Goal: Task Accomplishment & Management: Manage account settings

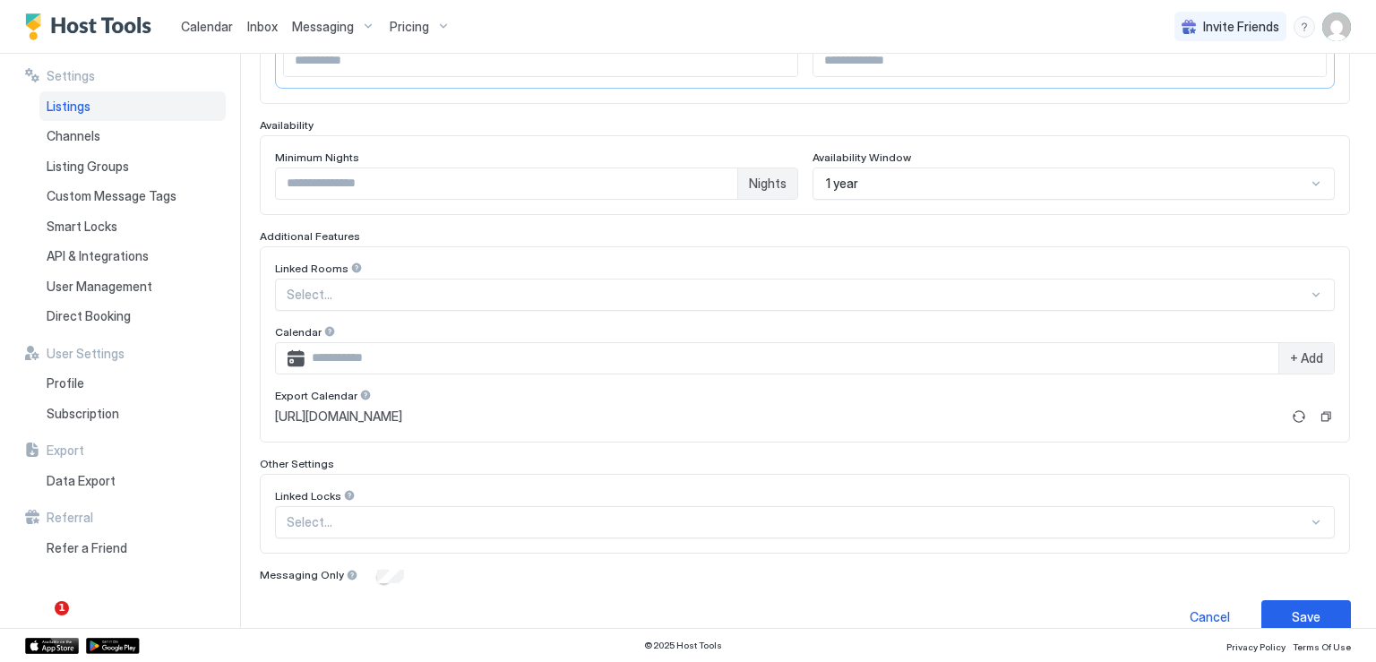
scroll to position [444, 0]
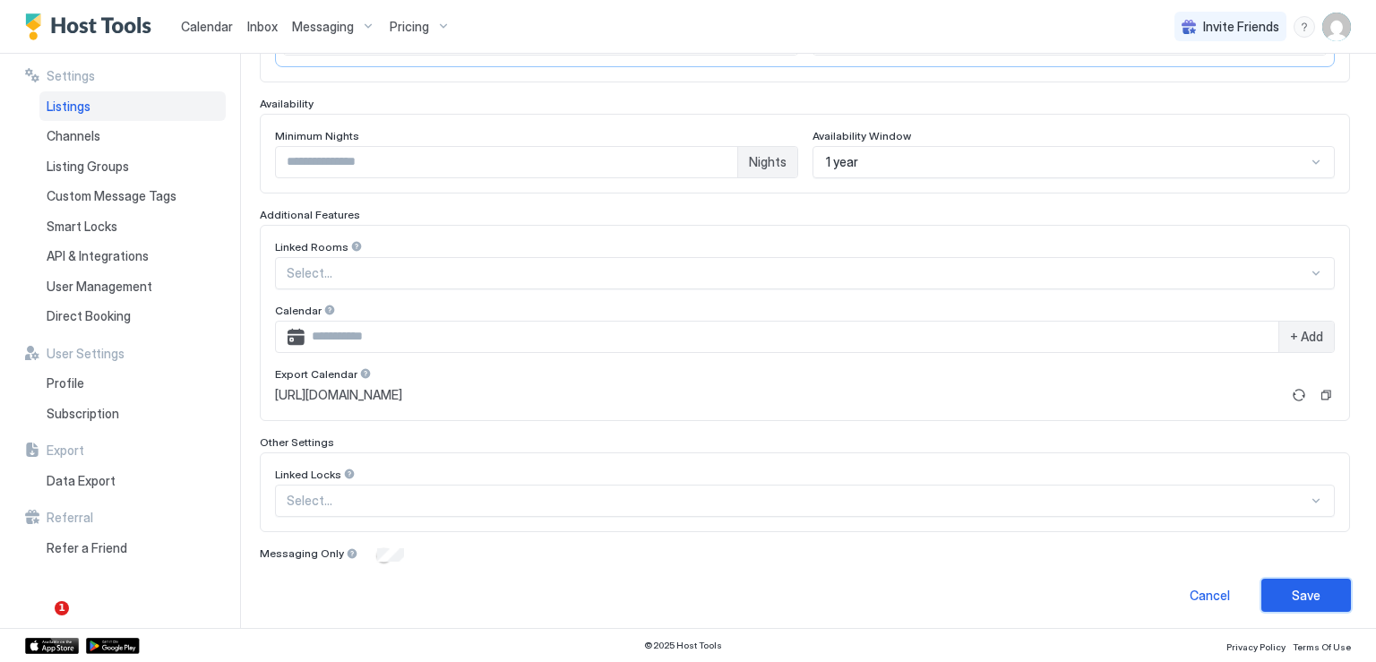
click at [1275, 585] on button "Save" at bounding box center [1306, 595] width 90 height 33
drag, startPoint x: 1309, startPoint y: 596, endPoint x: 1303, endPoint y: 612, distance: 17.3
click at [1307, 597] on button "Save" at bounding box center [1306, 595] width 90 height 33
click at [206, 24] on span "Calendar" at bounding box center [207, 26] width 52 height 15
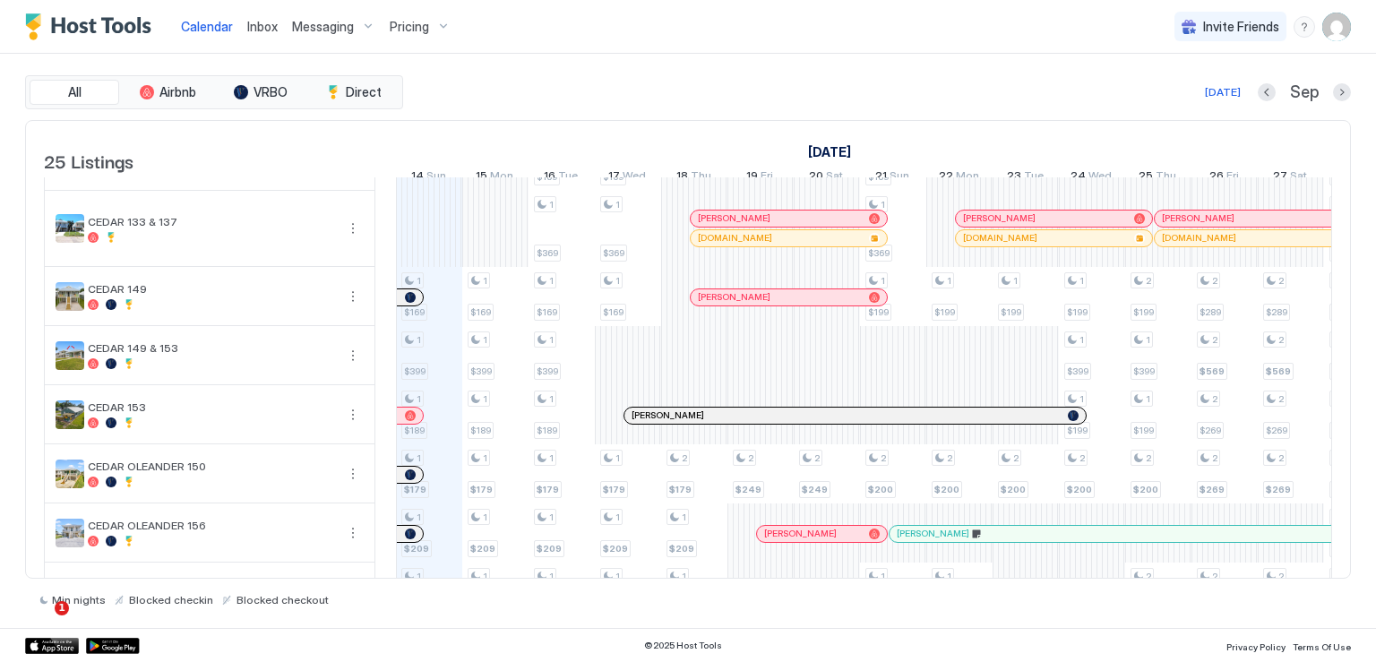
scroll to position [448, 0]
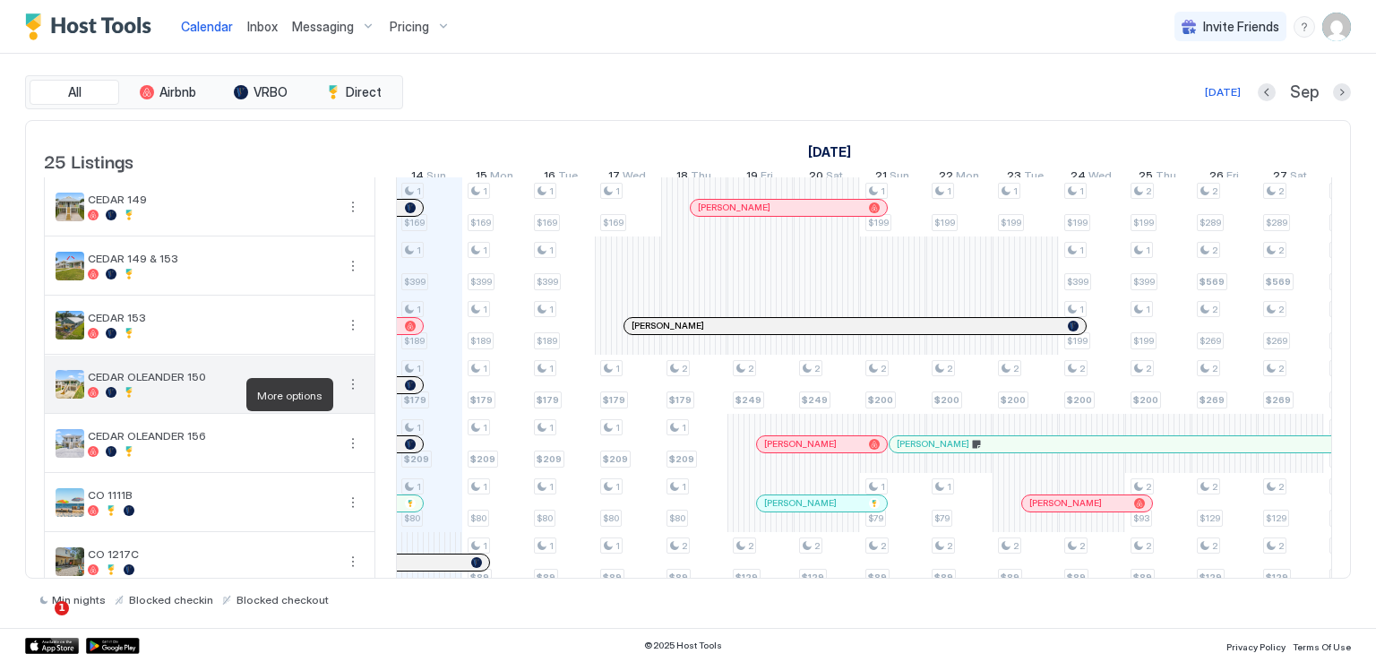
click at [350, 395] on button "More options" at bounding box center [352, 383] width 21 height 21
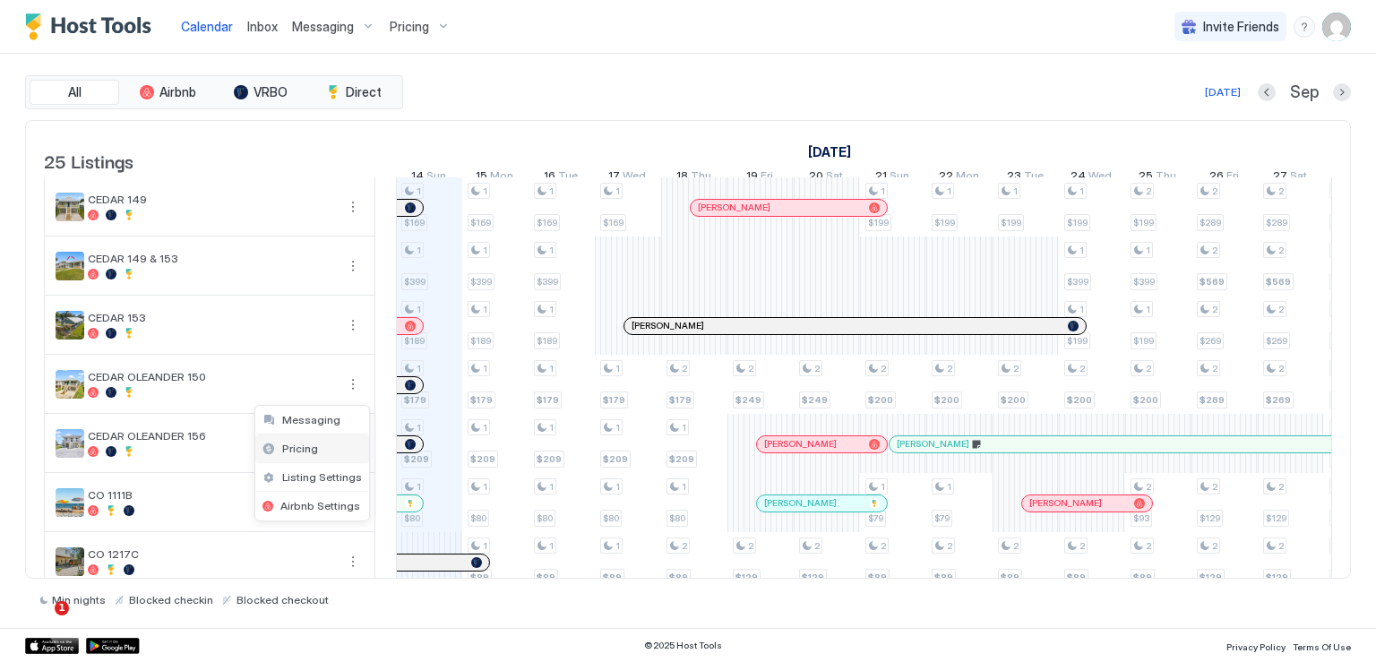
click at [294, 444] on span "Pricing" at bounding box center [300, 447] width 36 height 13
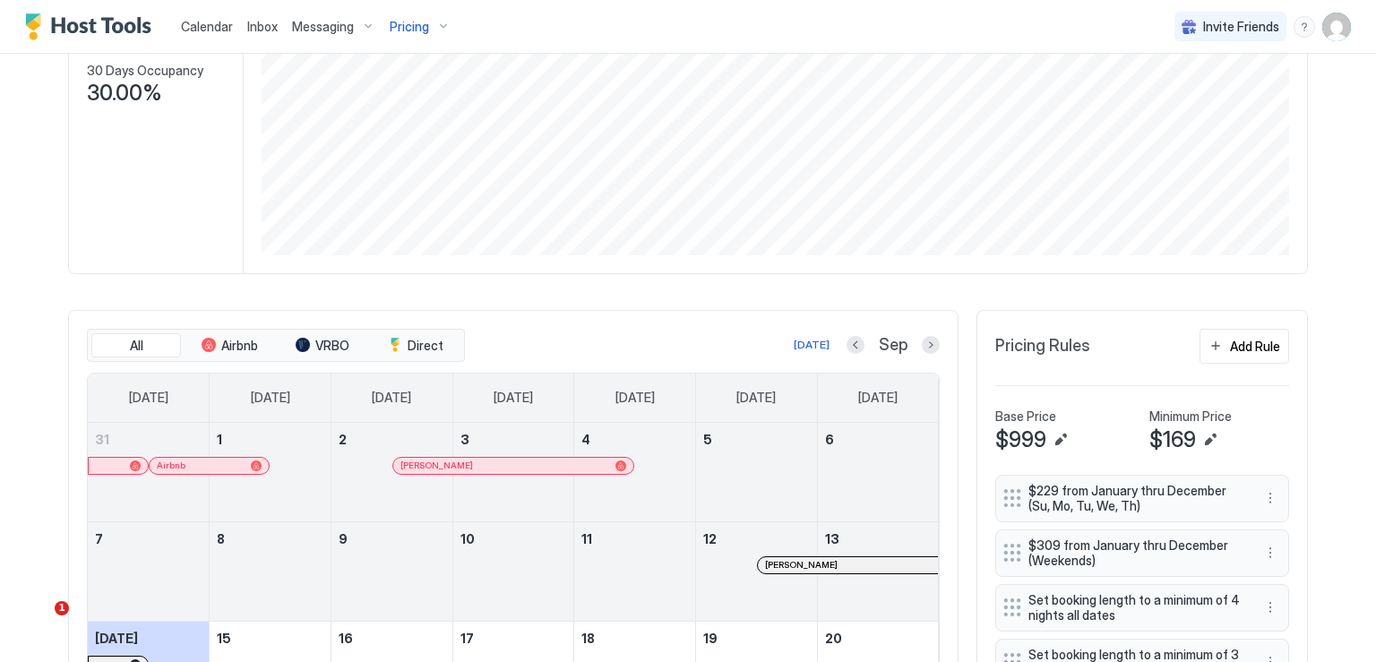
scroll to position [448, 0]
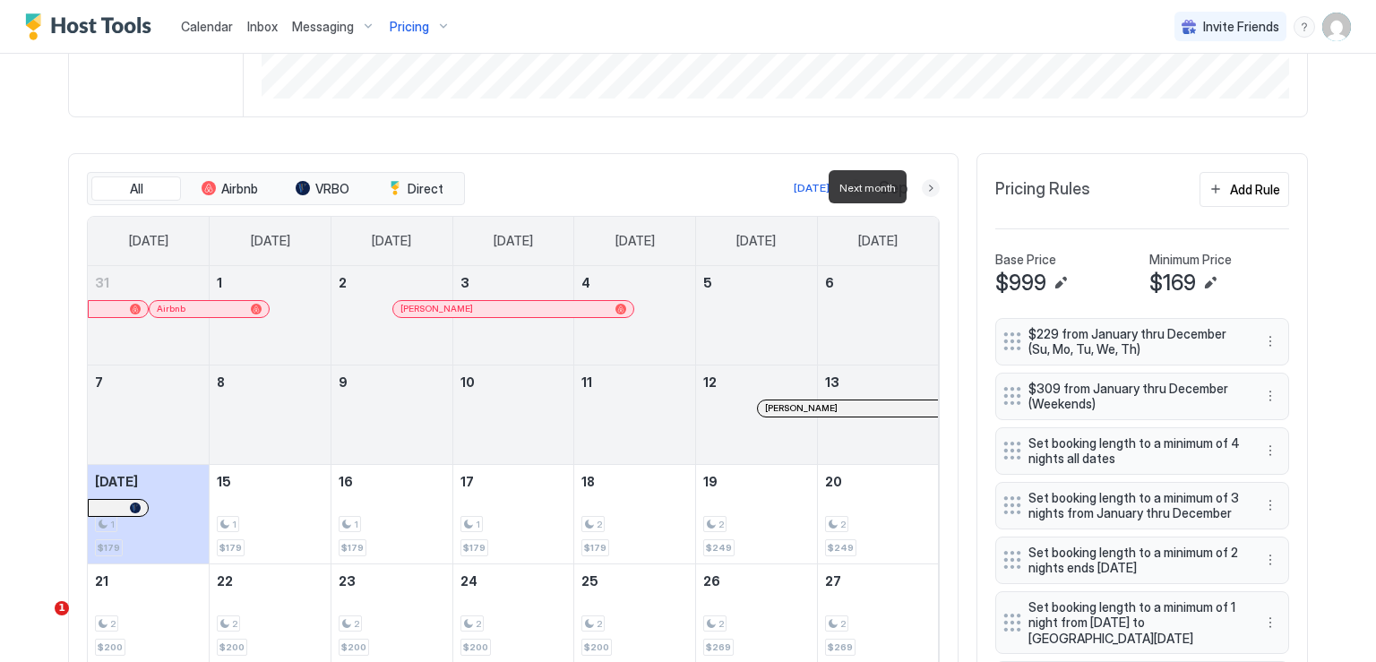
click at [921, 185] on button "Next month" at bounding box center [930, 188] width 18 height 18
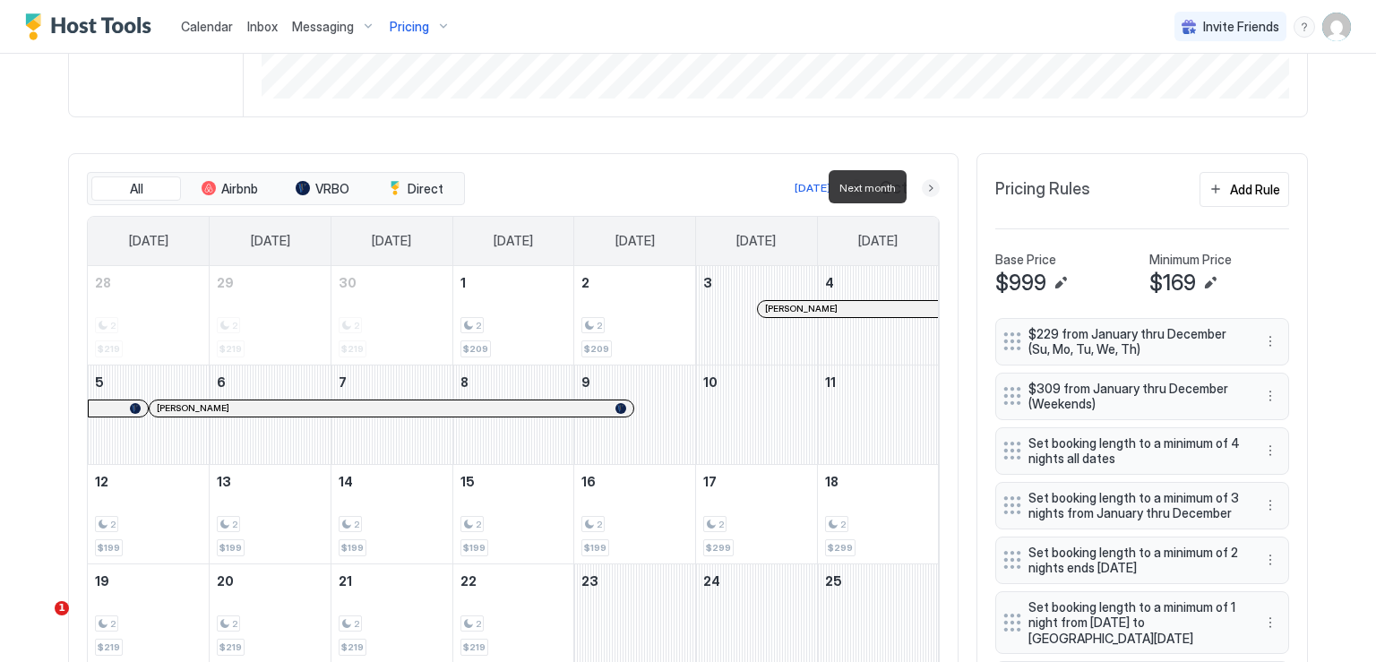
click at [921, 185] on button "Next month" at bounding box center [930, 188] width 18 height 18
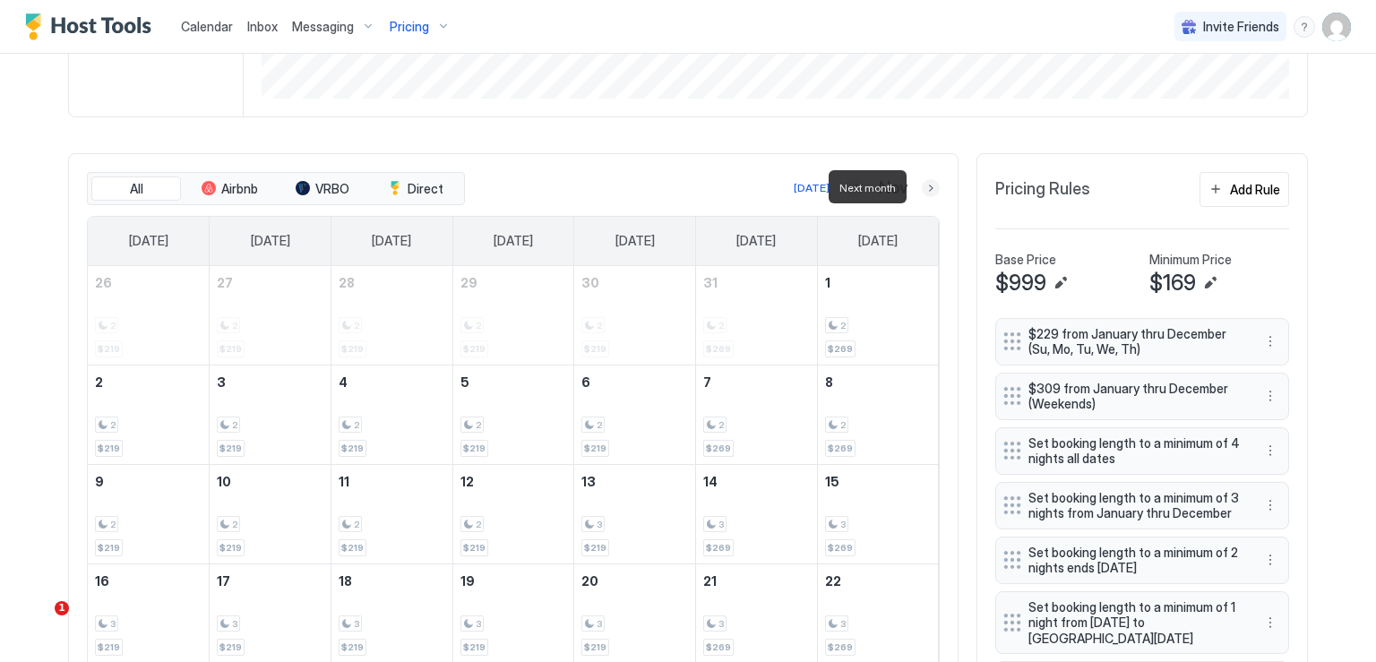
click at [921, 189] on button "Next month" at bounding box center [930, 188] width 18 height 18
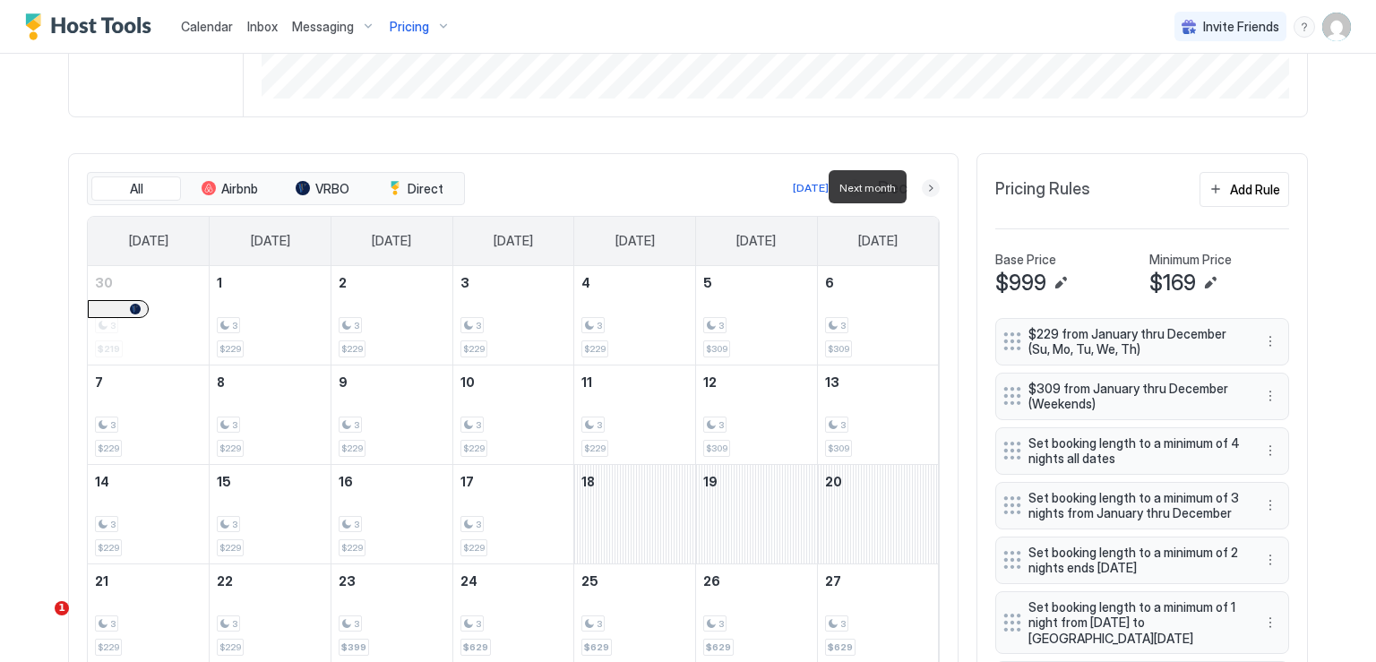
click at [922, 184] on button "Next month" at bounding box center [930, 188] width 18 height 18
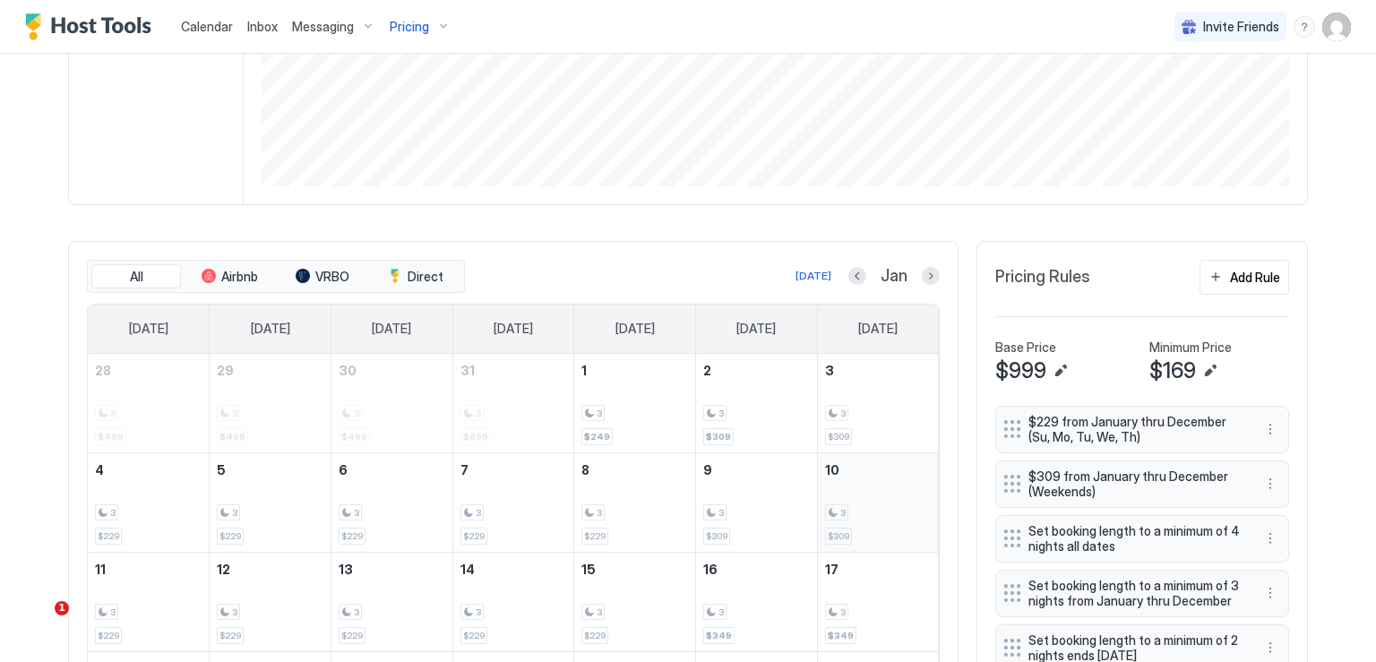
scroll to position [346, 0]
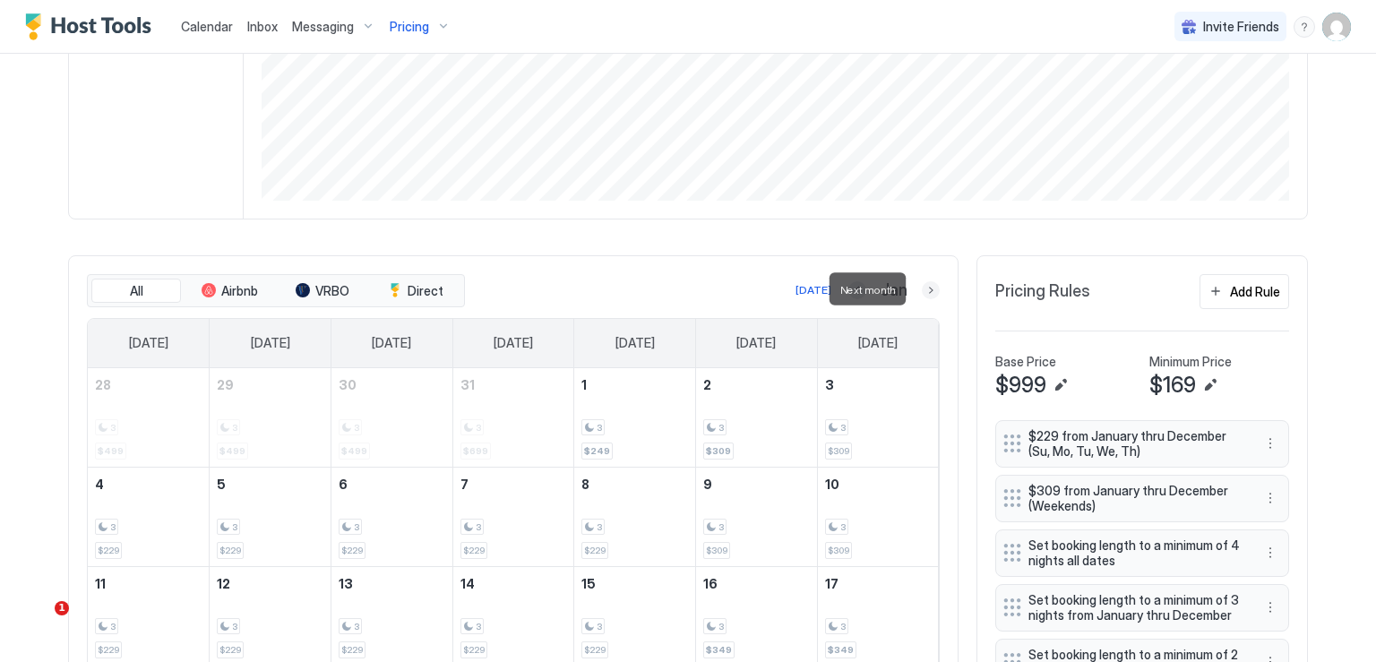
click at [931, 291] on button "Next month" at bounding box center [930, 290] width 18 height 18
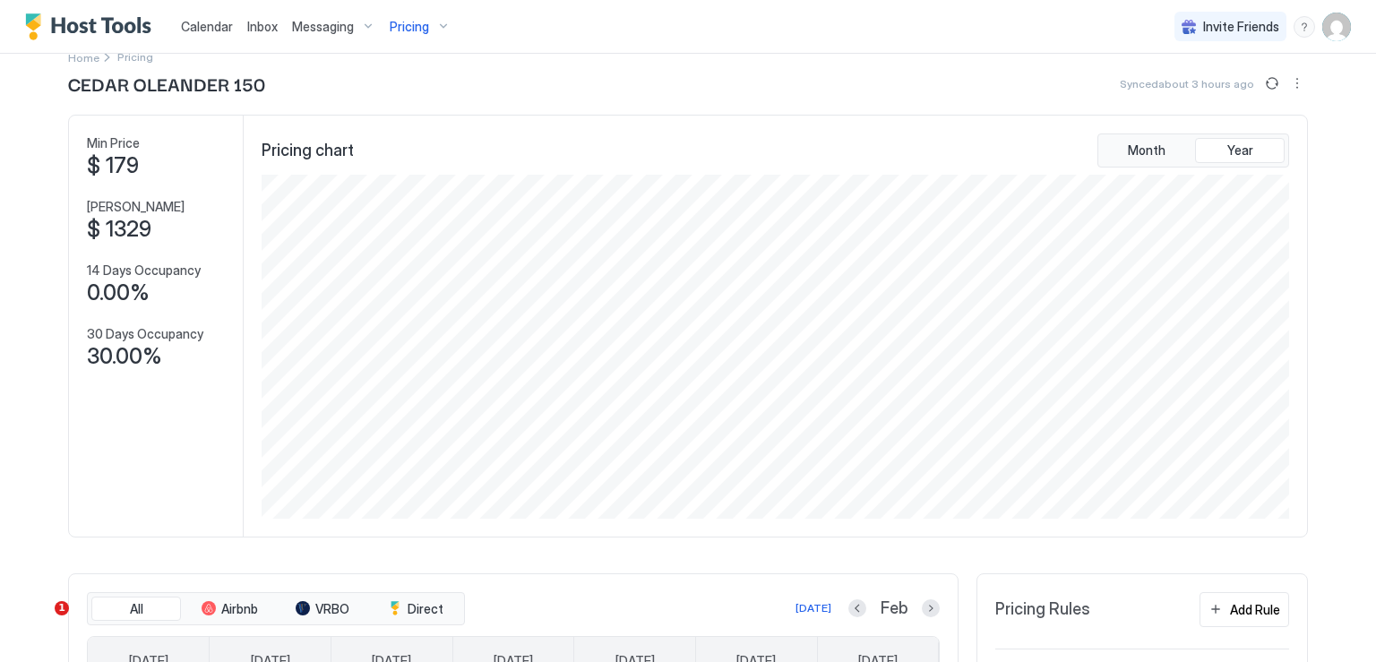
scroll to position [0, 0]
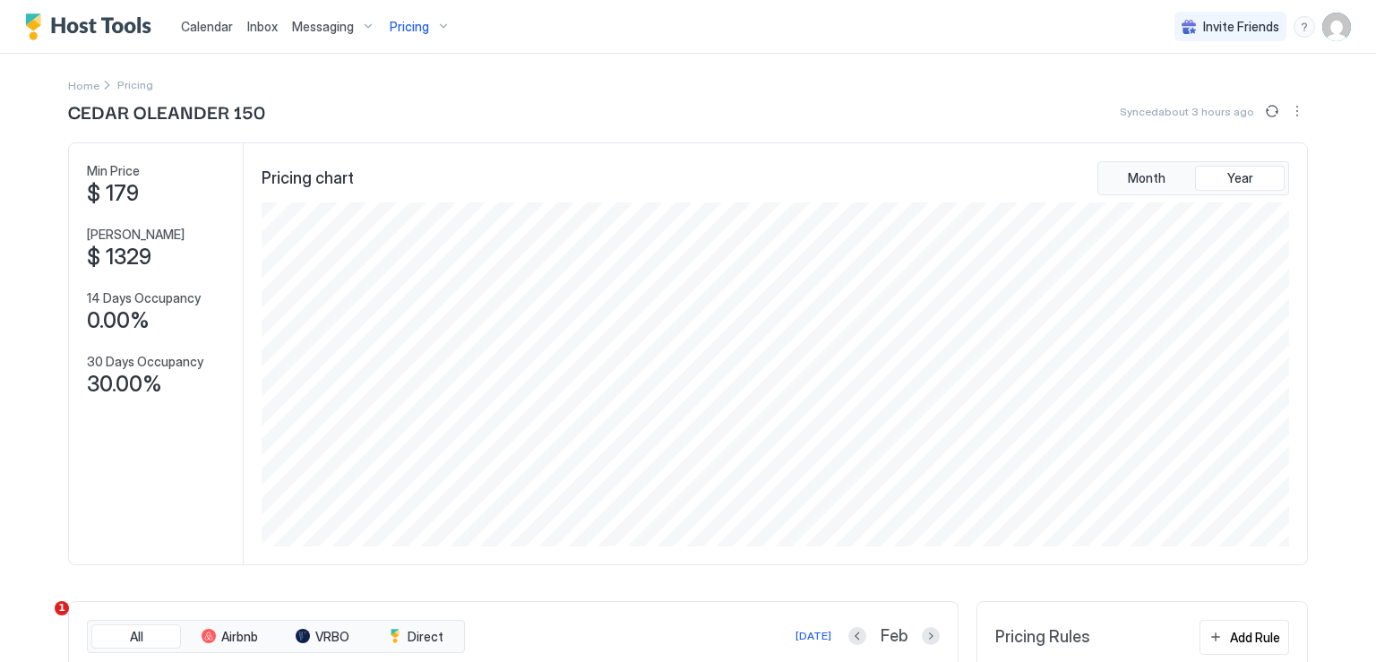
click at [191, 26] on span "Calendar" at bounding box center [207, 26] width 52 height 15
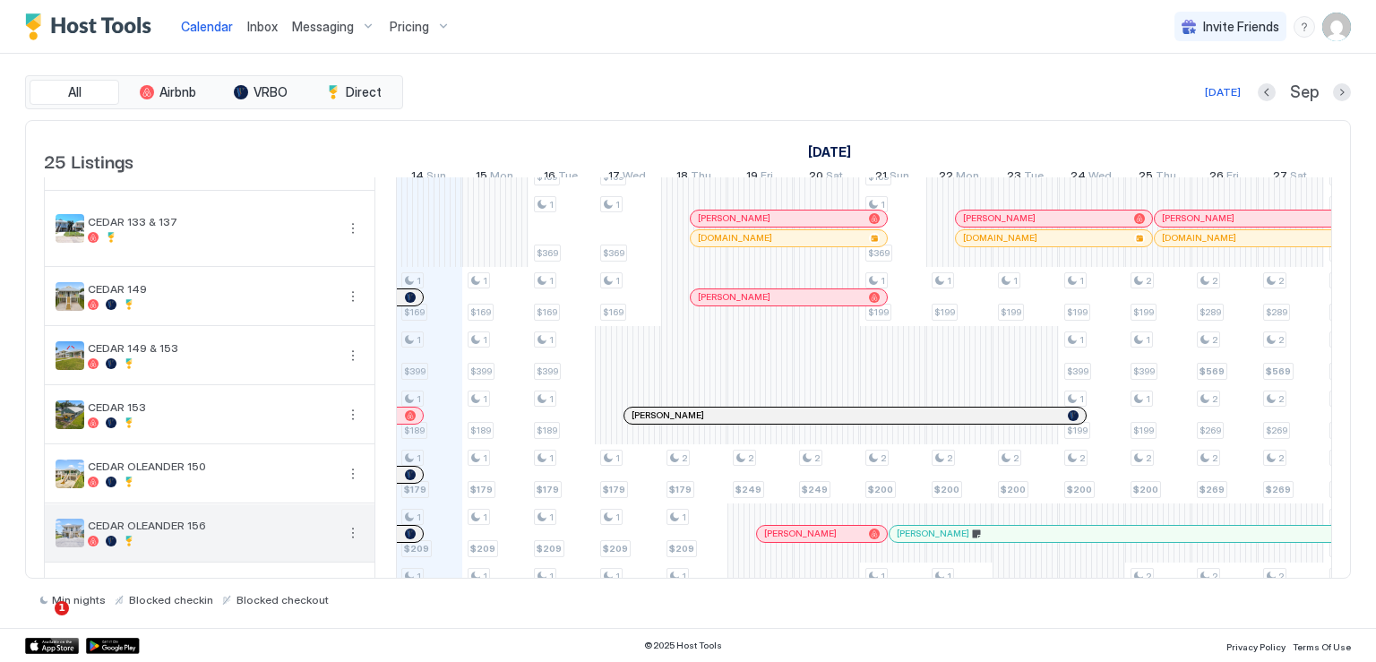
scroll to position [448, 0]
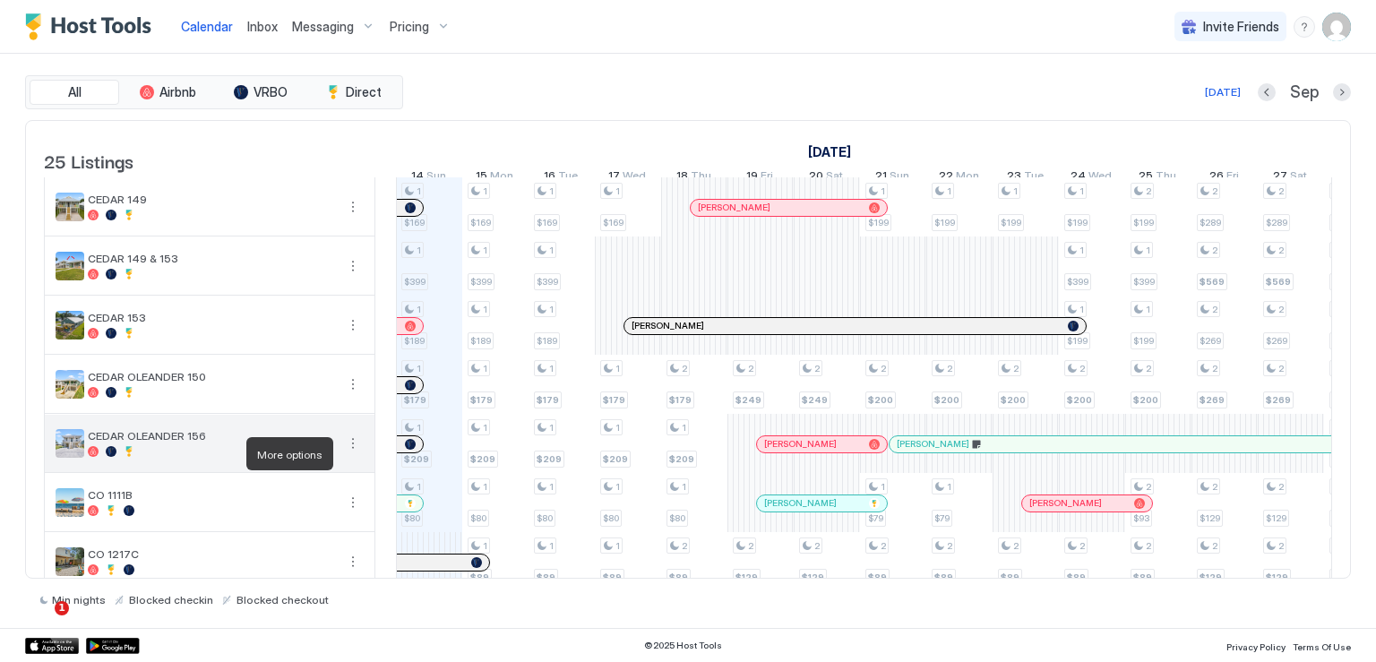
click at [348, 454] on button "More options" at bounding box center [352, 443] width 21 height 21
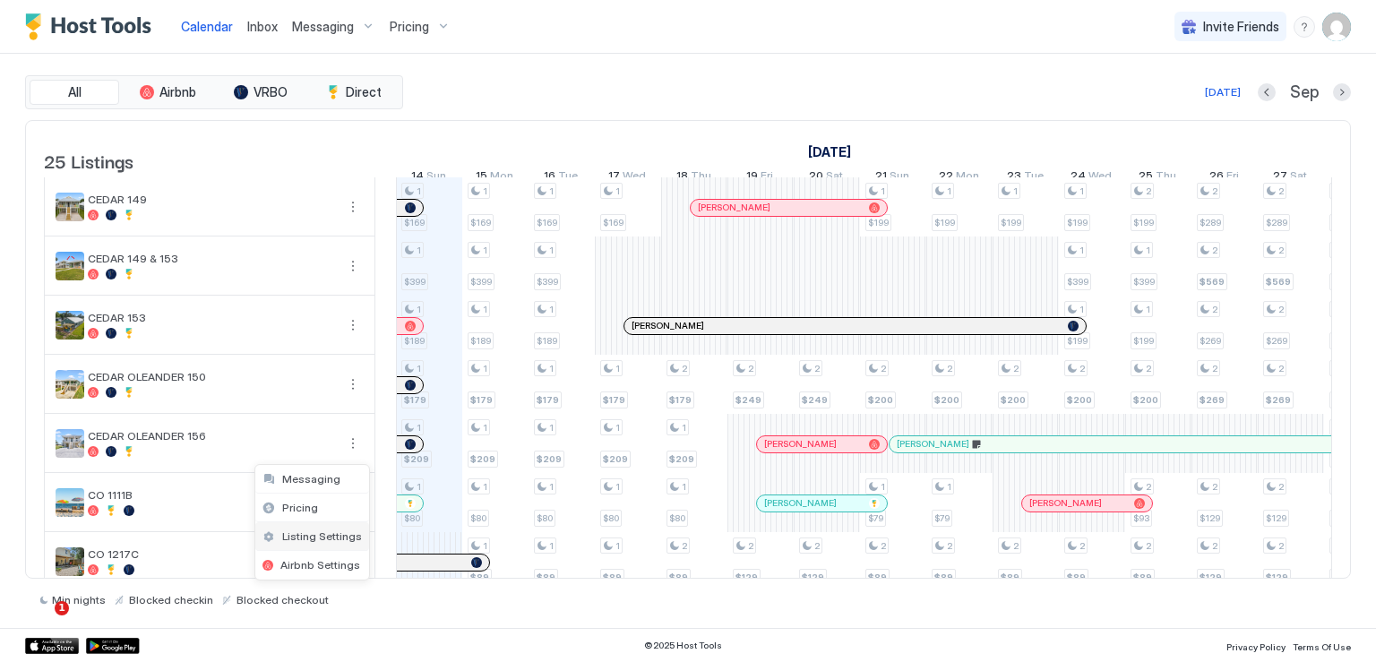
click at [321, 535] on span "Listing Settings" at bounding box center [322, 535] width 80 height 13
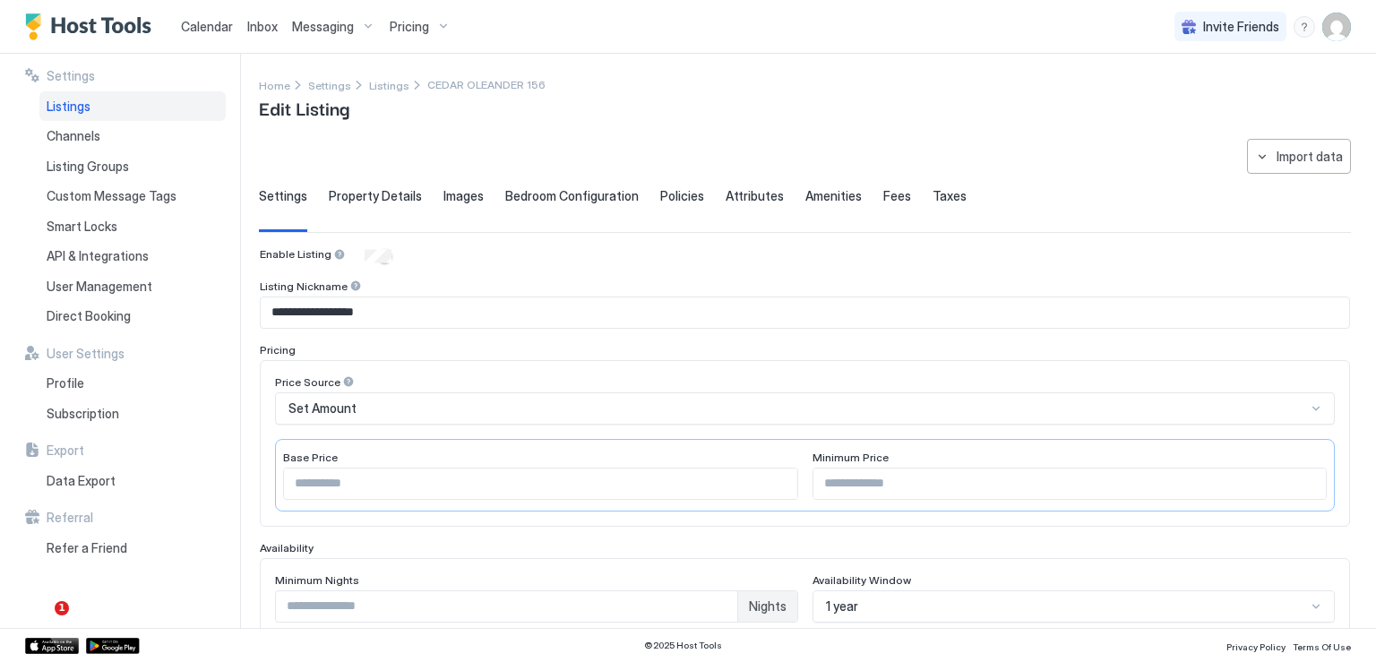
click at [231, 23] on div "Calendar" at bounding box center [207, 26] width 66 height 33
click at [215, 29] on span "Calendar" at bounding box center [207, 26] width 52 height 15
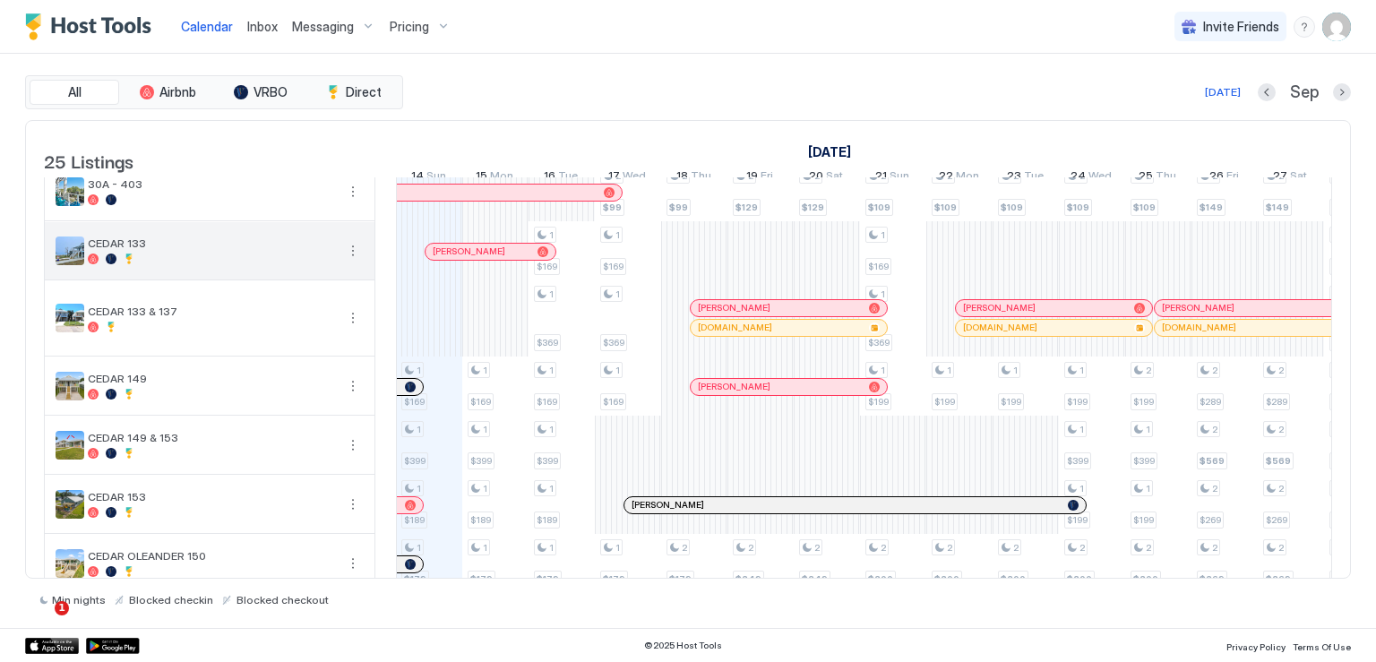
scroll to position [448, 0]
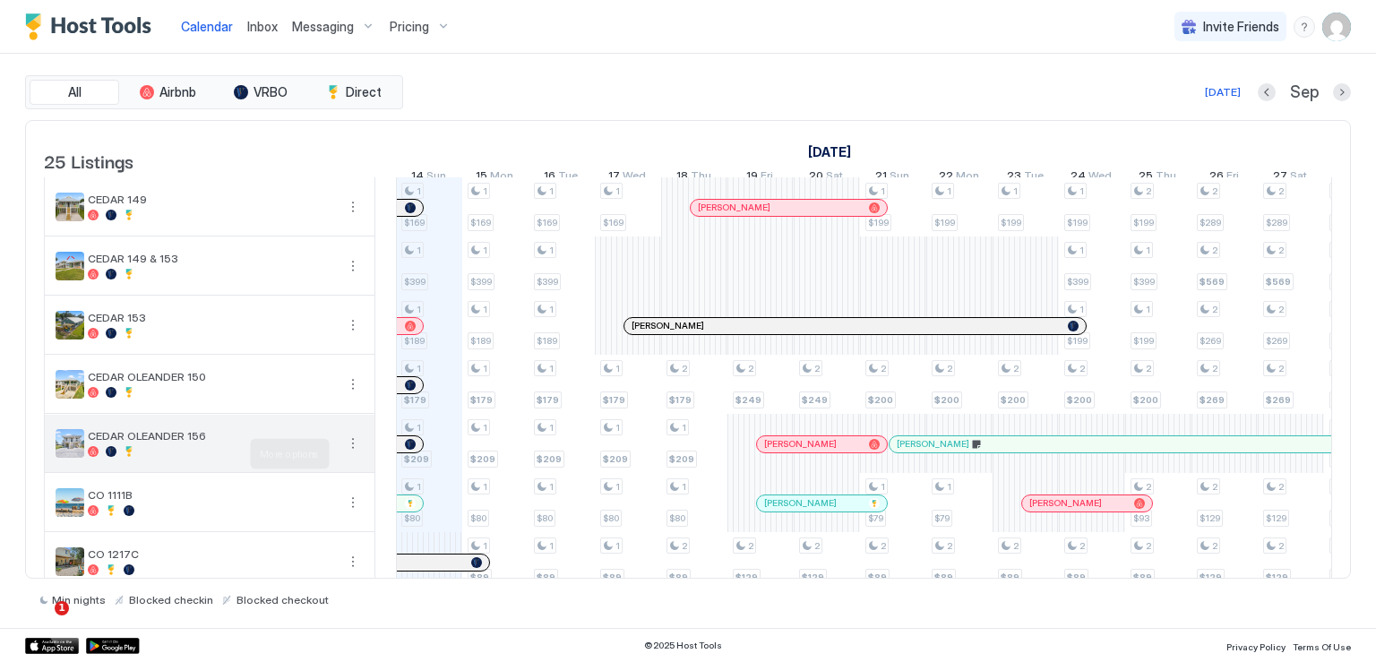
click at [350, 451] on button "More options" at bounding box center [352, 443] width 21 height 21
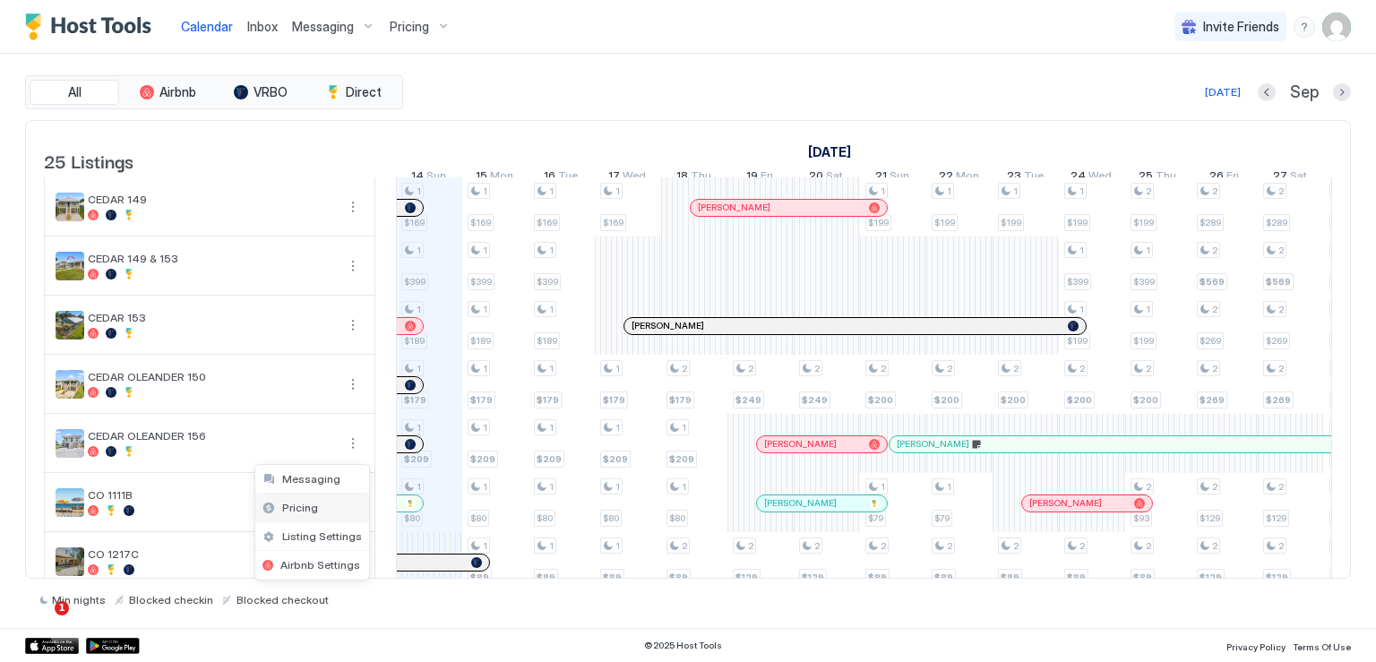
click at [312, 504] on span "Pricing" at bounding box center [300, 507] width 36 height 13
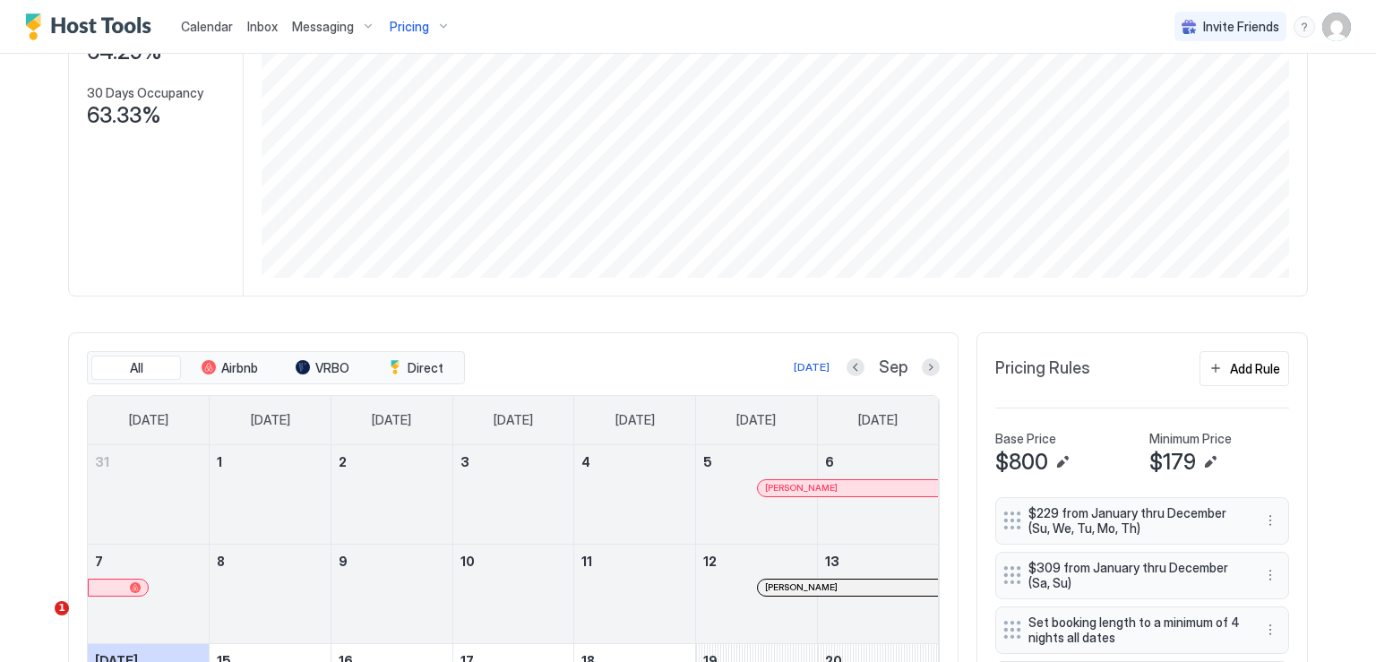
scroll to position [448, 0]
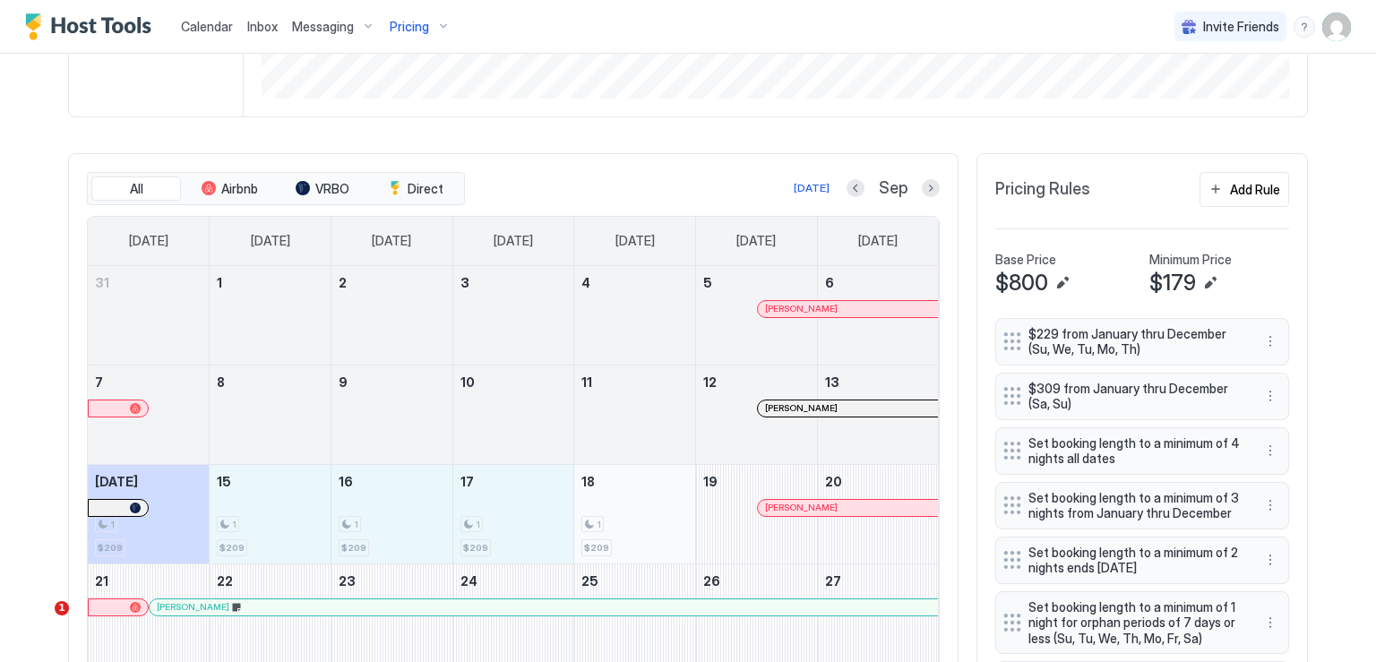
drag, startPoint x: 261, startPoint y: 515, endPoint x: 645, endPoint y: 538, distance: 384.9
click at [645, 538] on tr "[DATE] 1 $209 15 1 $209 16 1 $209 17 1 $209 18 1 $209 19 [PERSON_NAME] 20" at bounding box center [513, 513] width 851 height 99
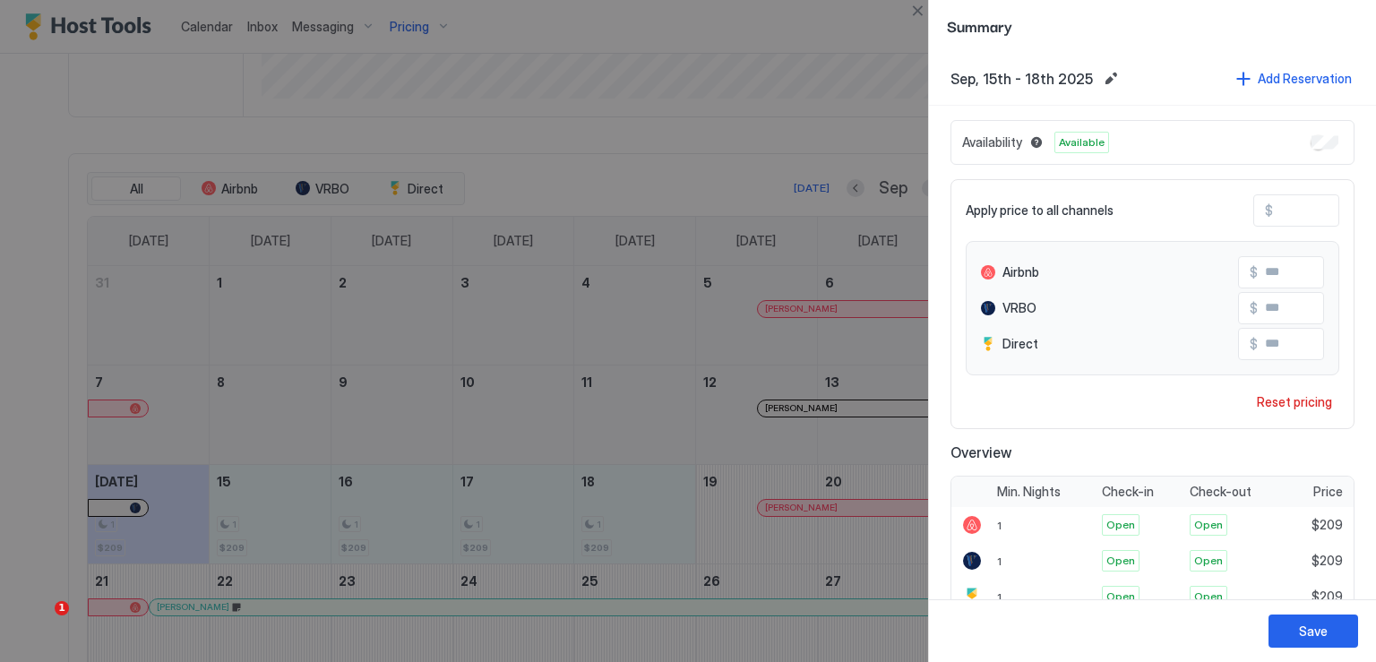
click at [1274, 201] on input "***" at bounding box center [1344, 210] width 143 height 30
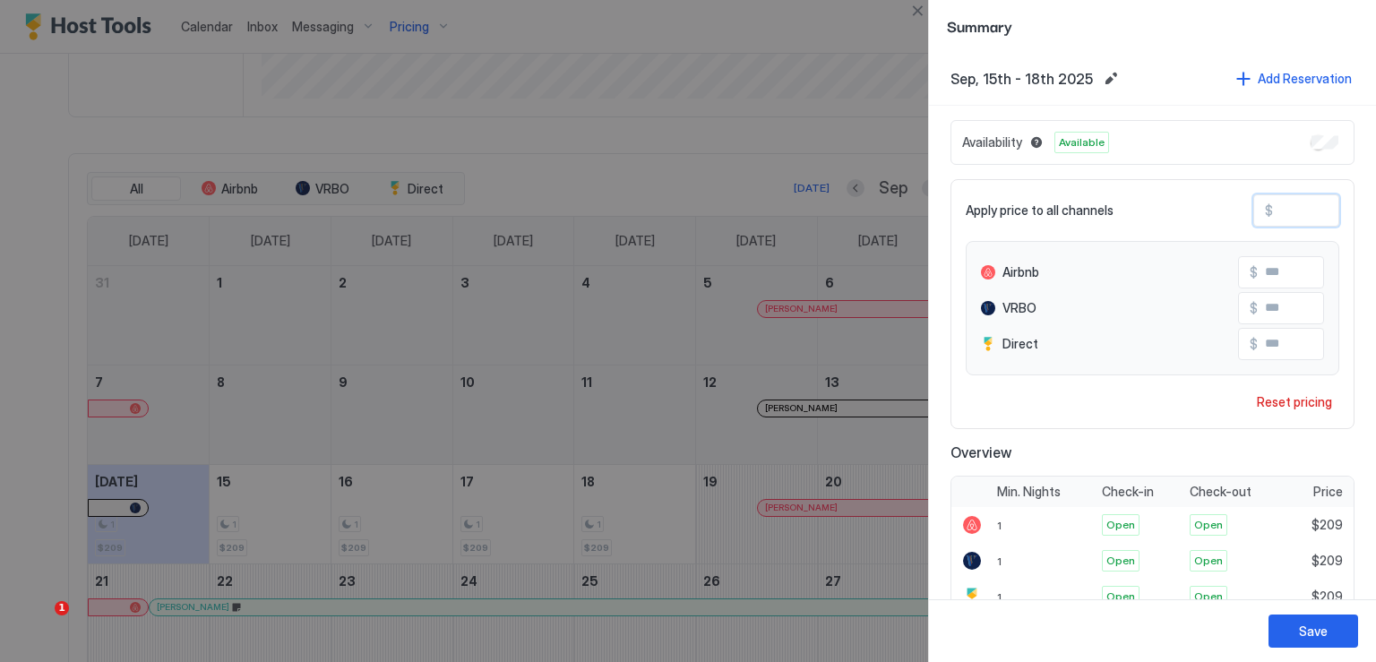
click at [1274, 201] on input "***" at bounding box center [1344, 210] width 143 height 30
type input "*"
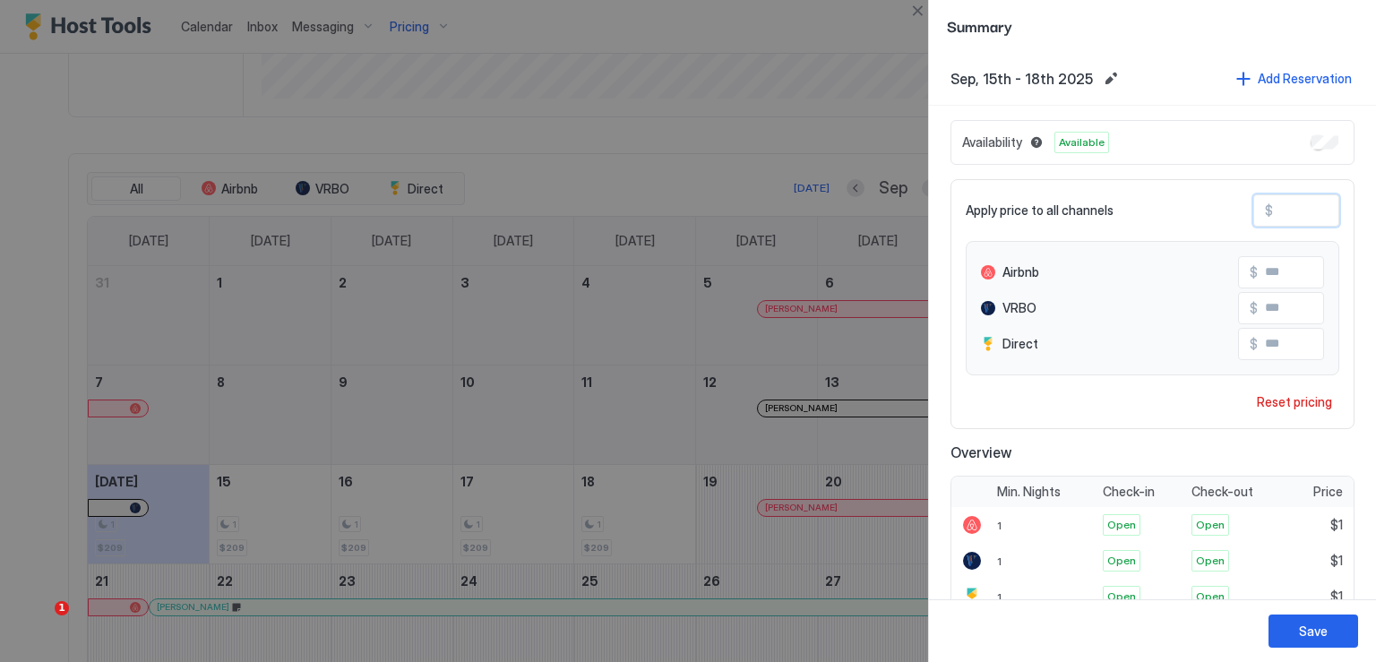
type input "**"
type input "***"
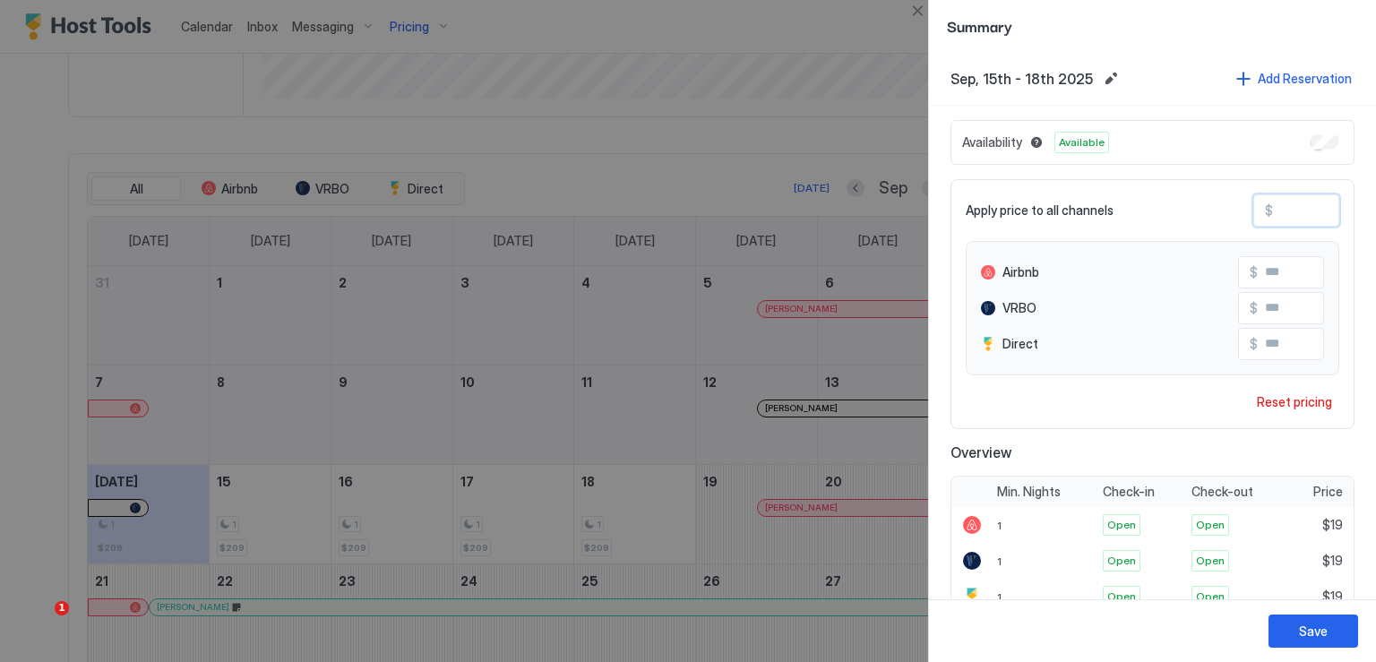
type input "***"
click at [1328, 633] on button "Save" at bounding box center [1313, 630] width 90 height 33
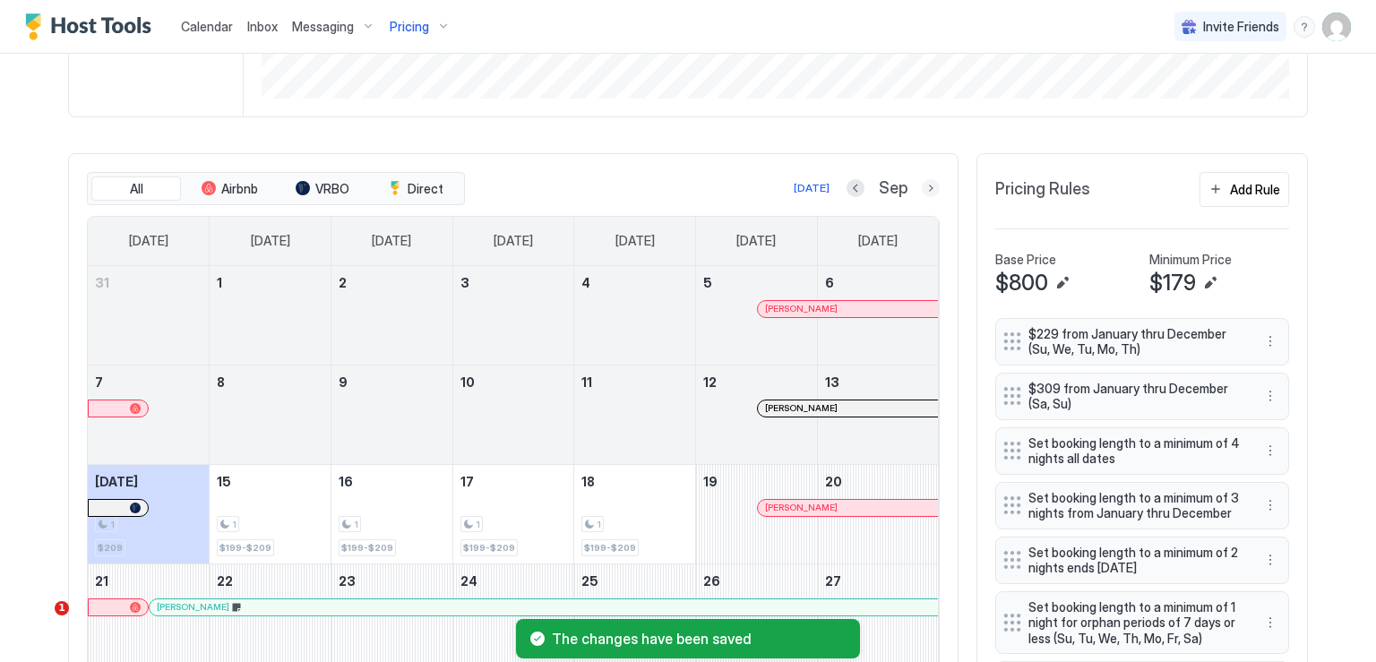
click at [921, 185] on button "Next month" at bounding box center [930, 188] width 18 height 18
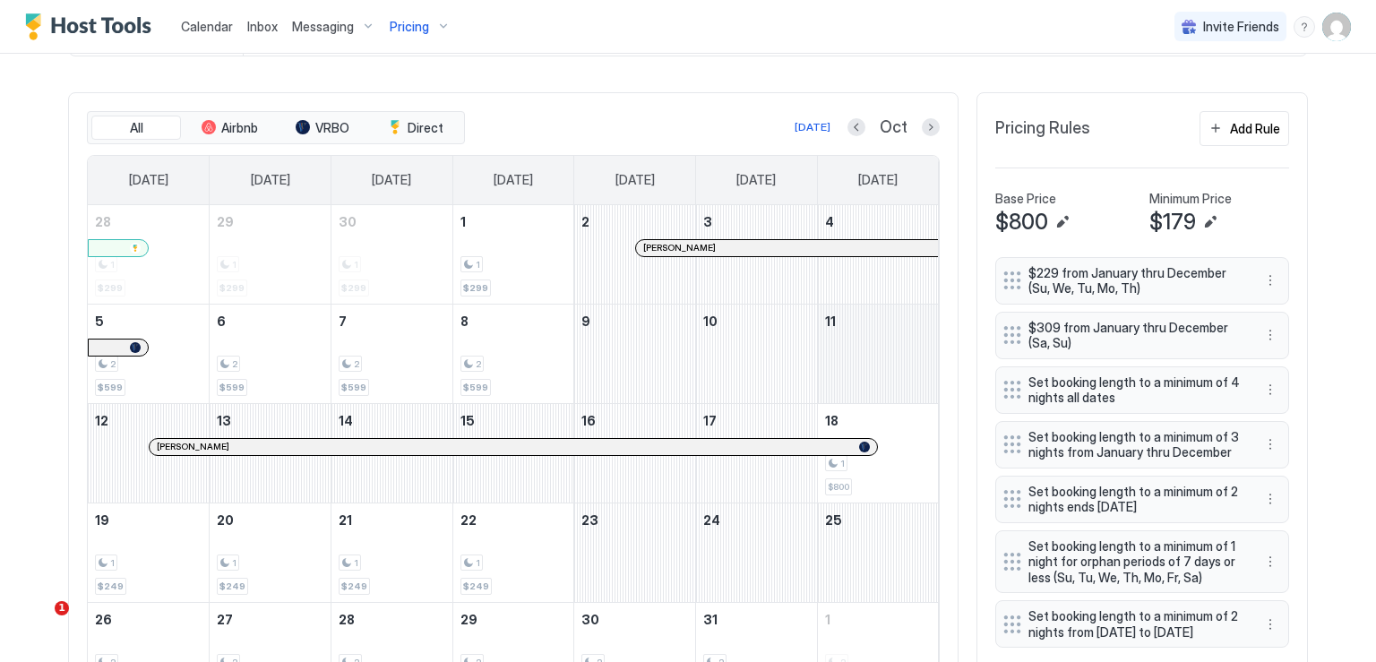
scroll to position [537, 0]
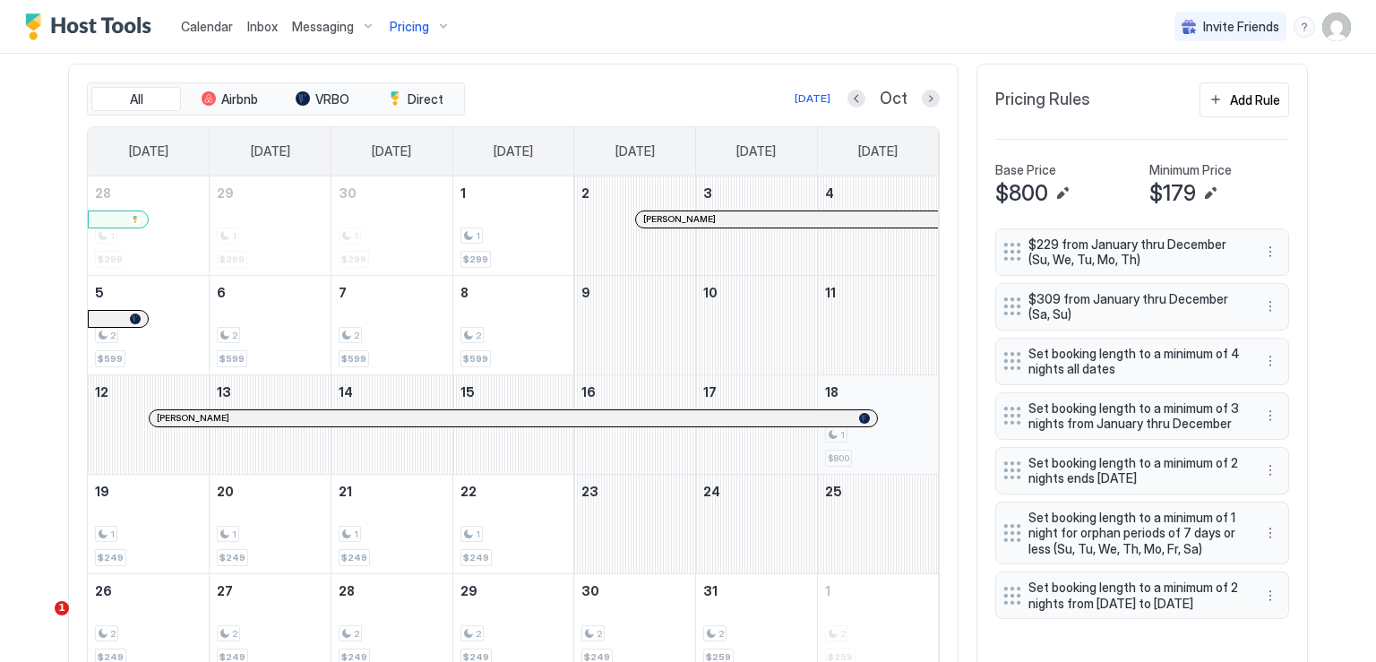
click at [900, 423] on div "1 $800" at bounding box center [878, 424] width 107 height 84
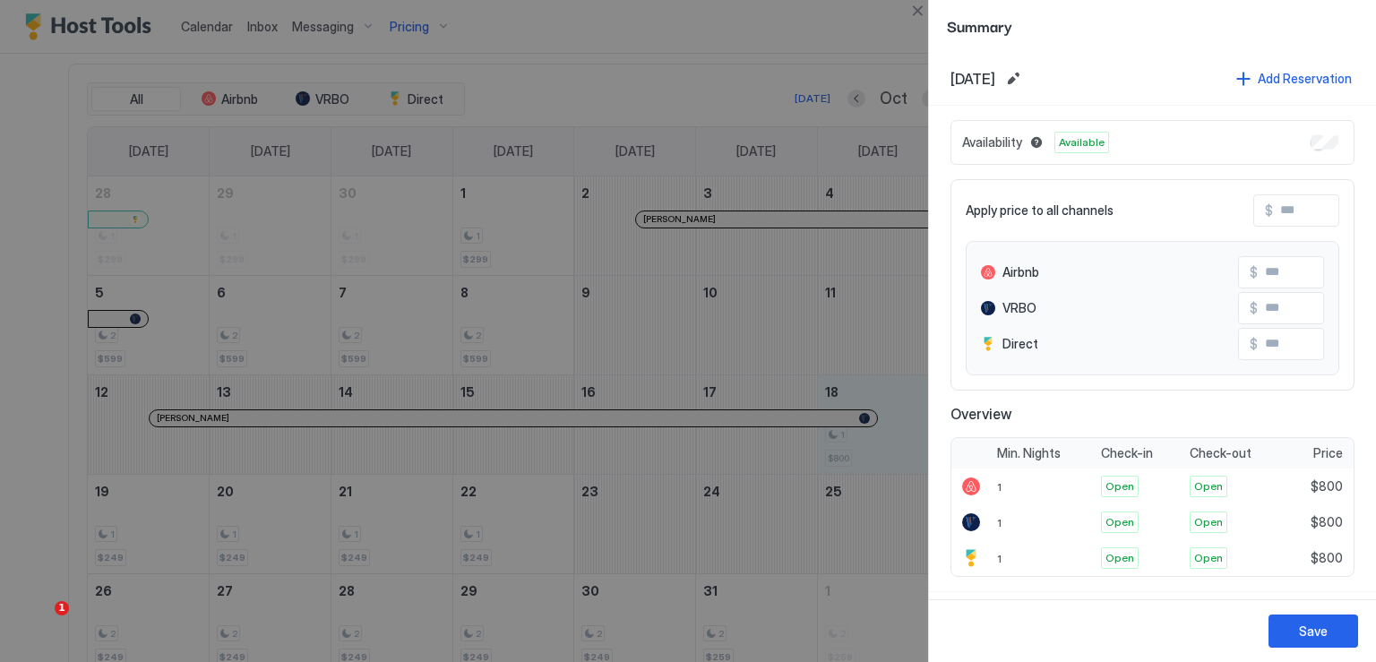
click at [1284, 210] on input "Input Field" at bounding box center [1344, 210] width 143 height 30
type input "*"
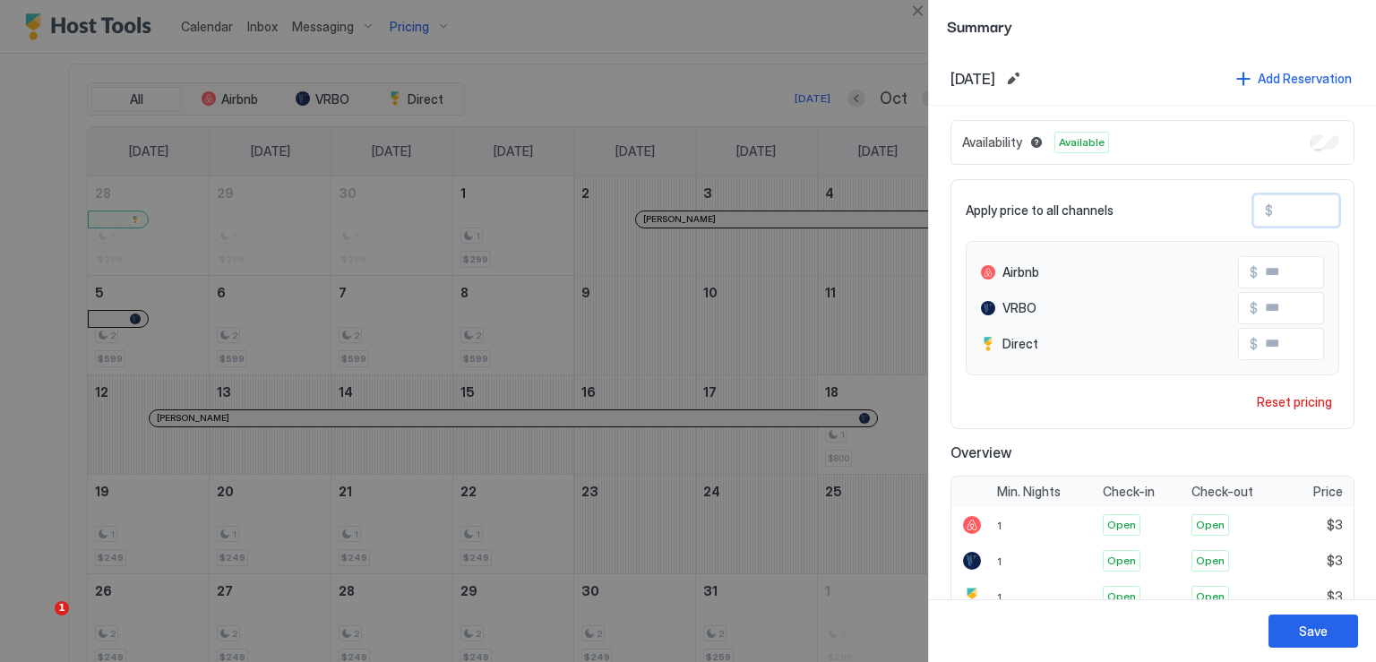
type input "**"
type input "***"
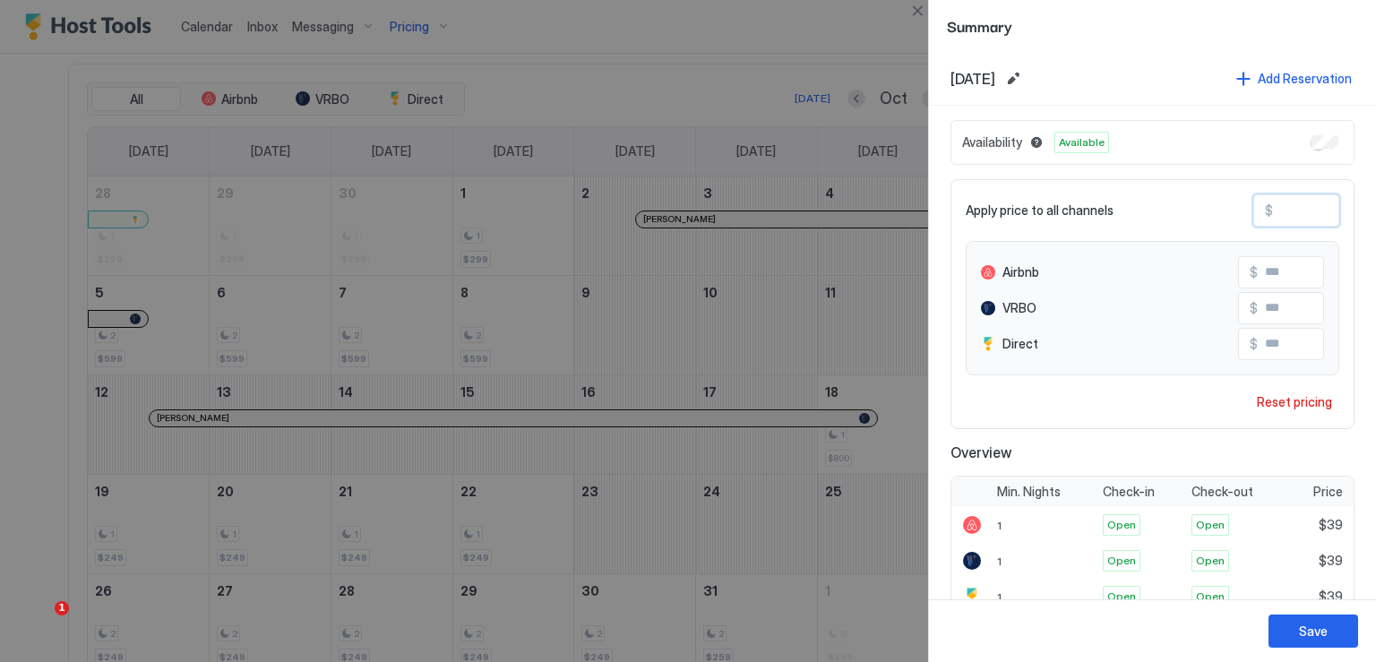
type input "***"
click at [1325, 621] on div "Save" at bounding box center [1312, 630] width 29 height 19
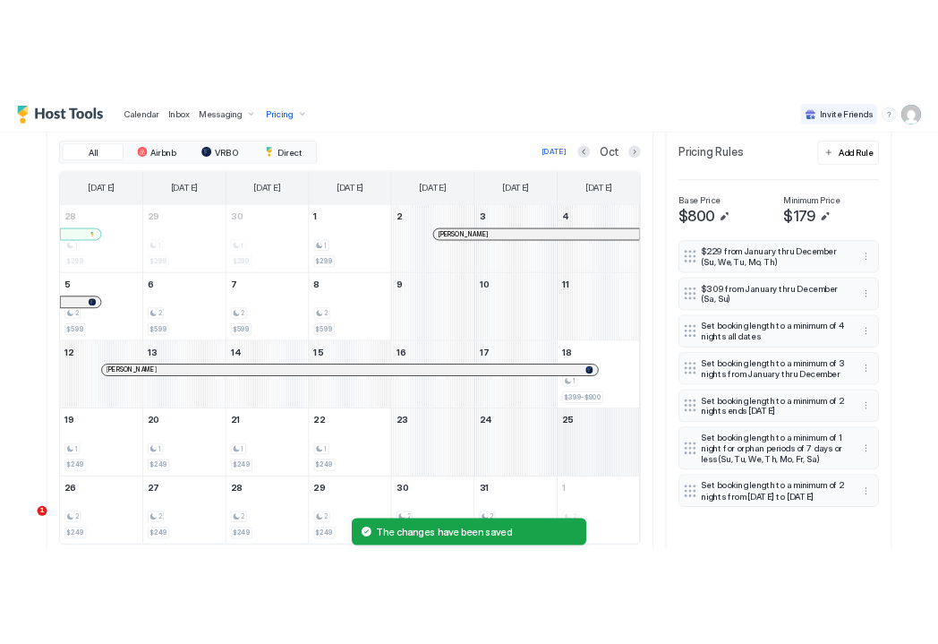
scroll to position [525, 0]
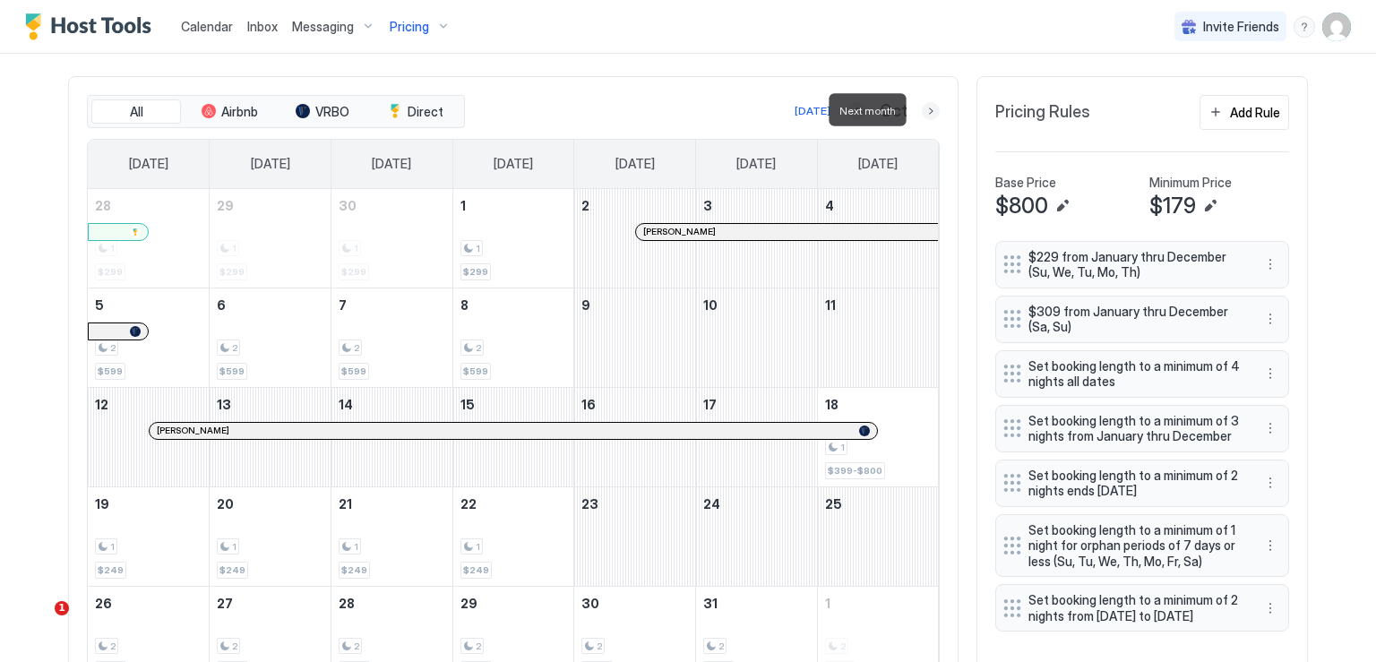
click at [921, 108] on button "Next month" at bounding box center [930, 111] width 18 height 18
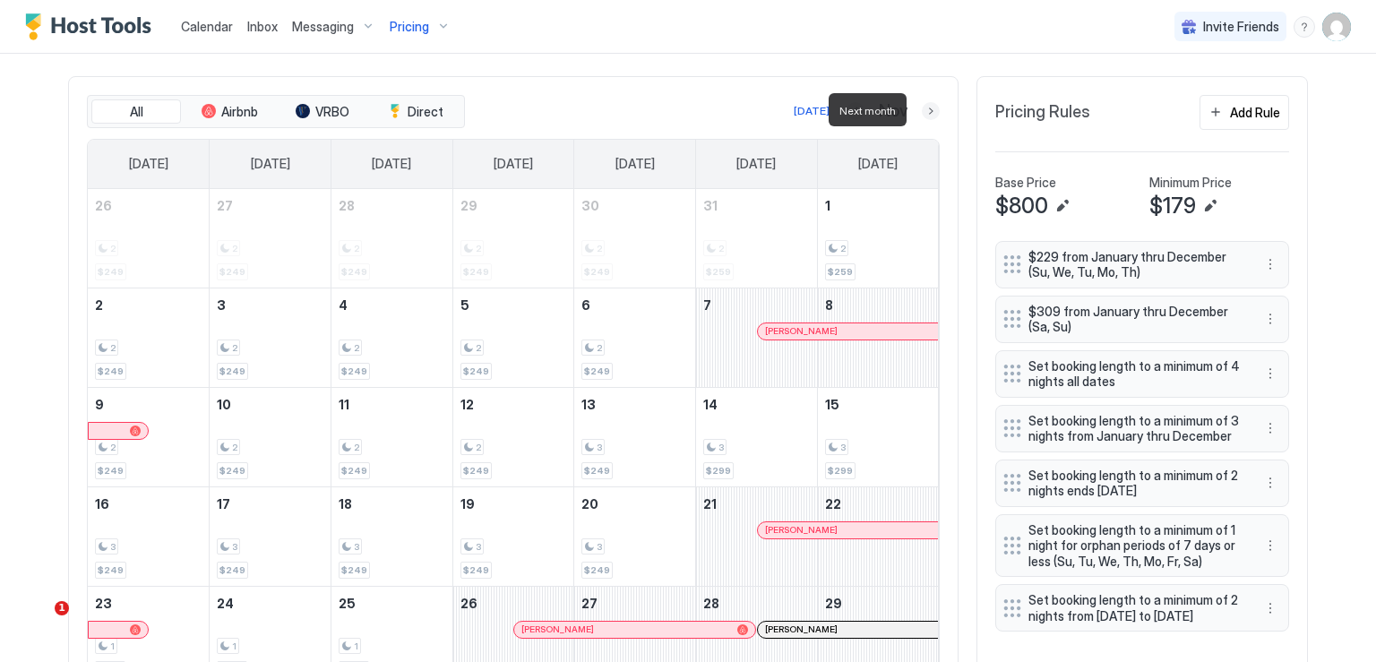
click at [928, 108] on button "Next month" at bounding box center [930, 111] width 18 height 18
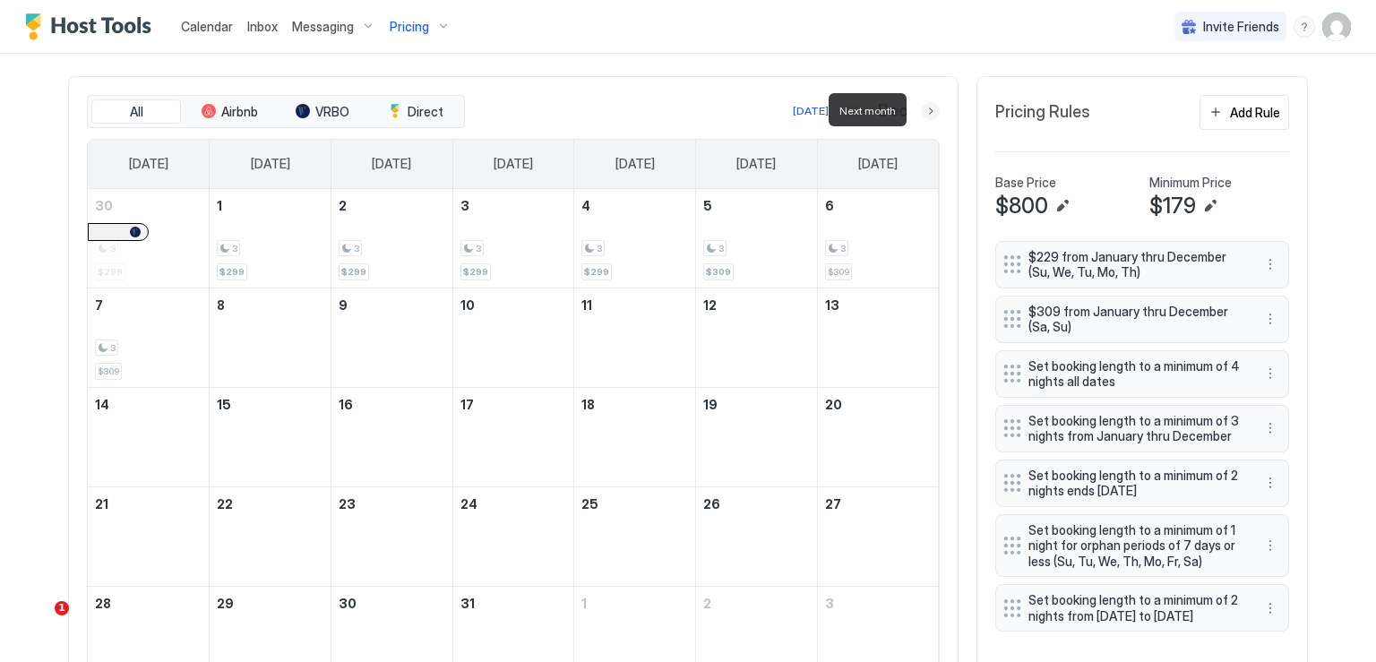
click at [928, 108] on button "Next month" at bounding box center [930, 111] width 18 height 18
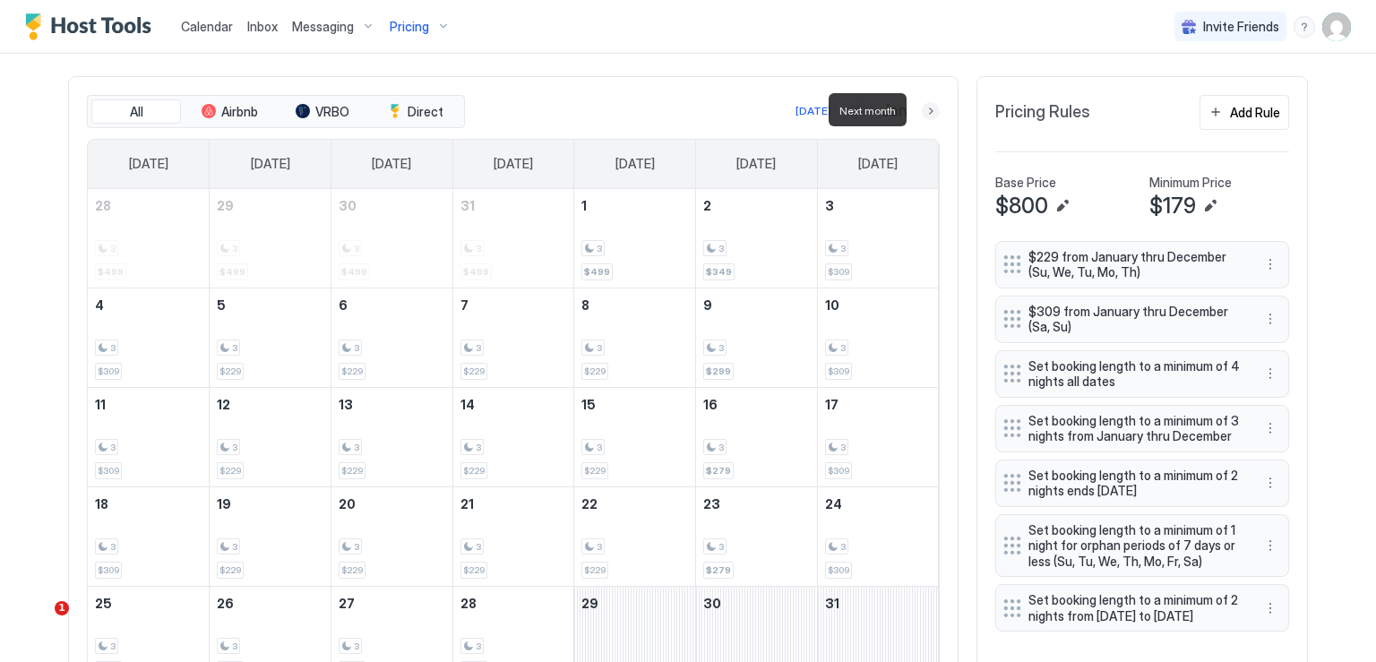
click at [923, 110] on button "Next month" at bounding box center [930, 111] width 18 height 18
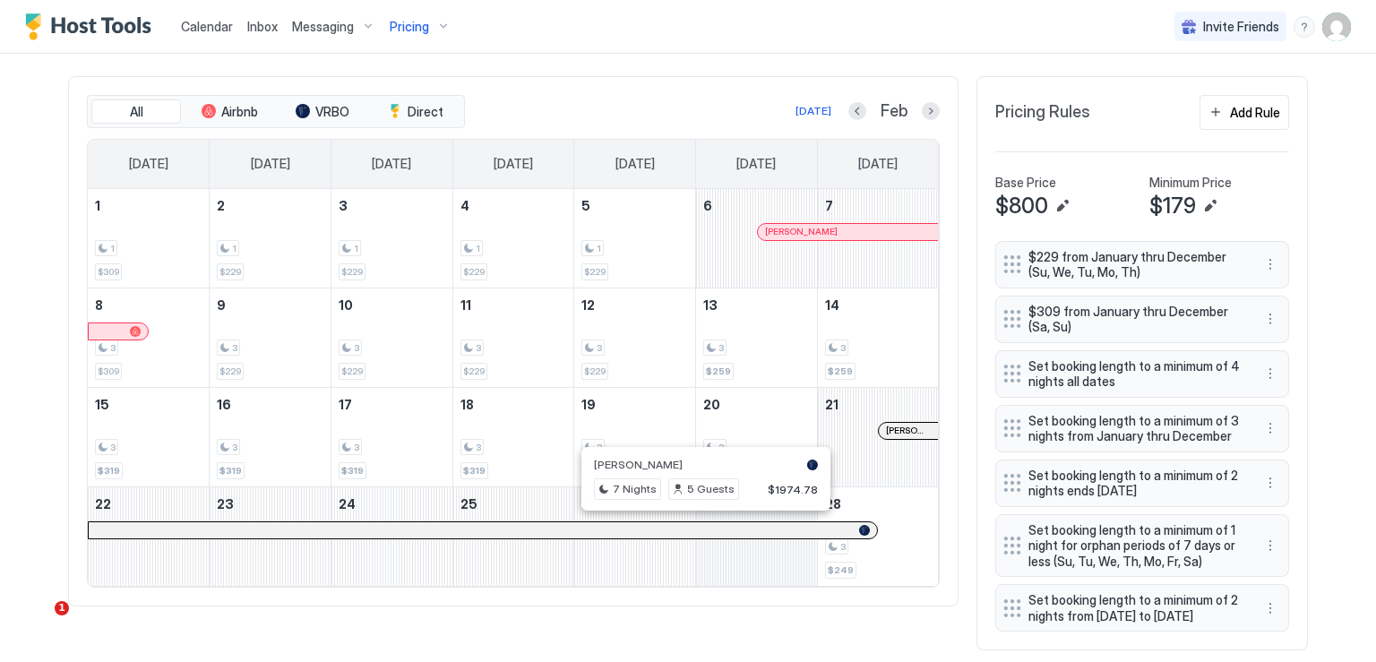
click at [697, 526] on div at bounding box center [704, 530] width 14 height 14
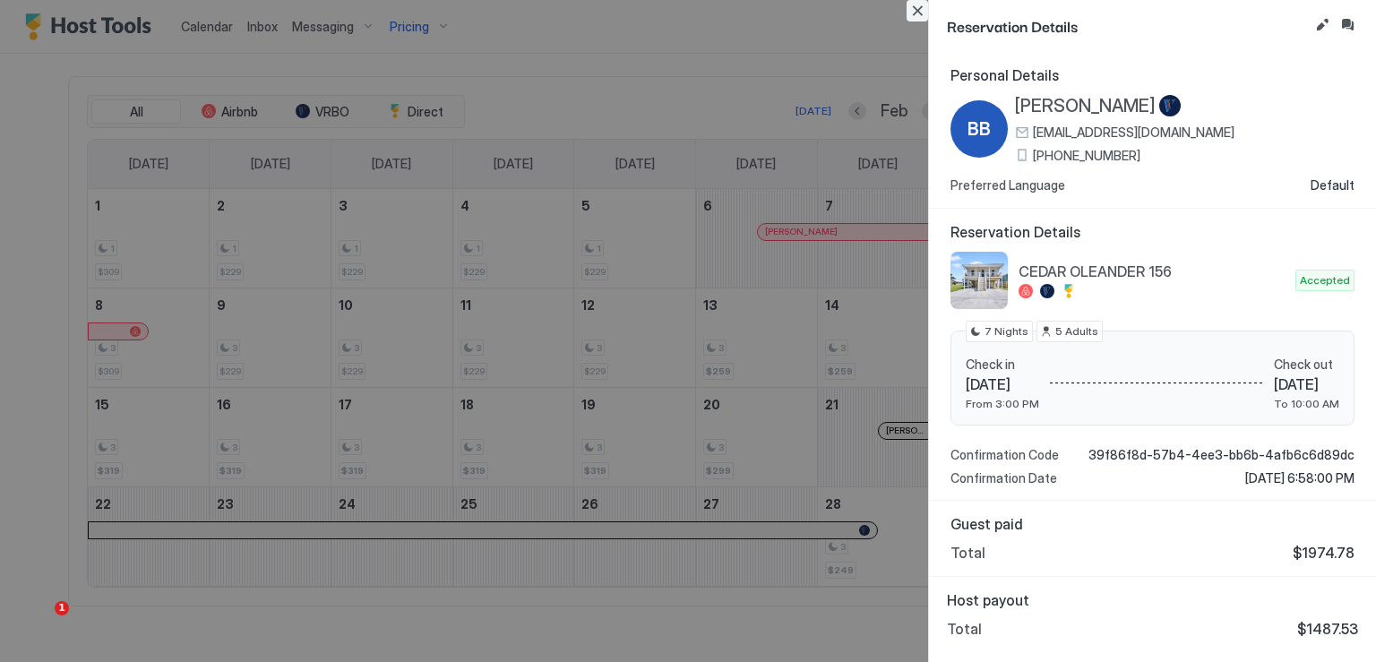
click at [909, 13] on button "Close" at bounding box center [916, 10] width 21 height 21
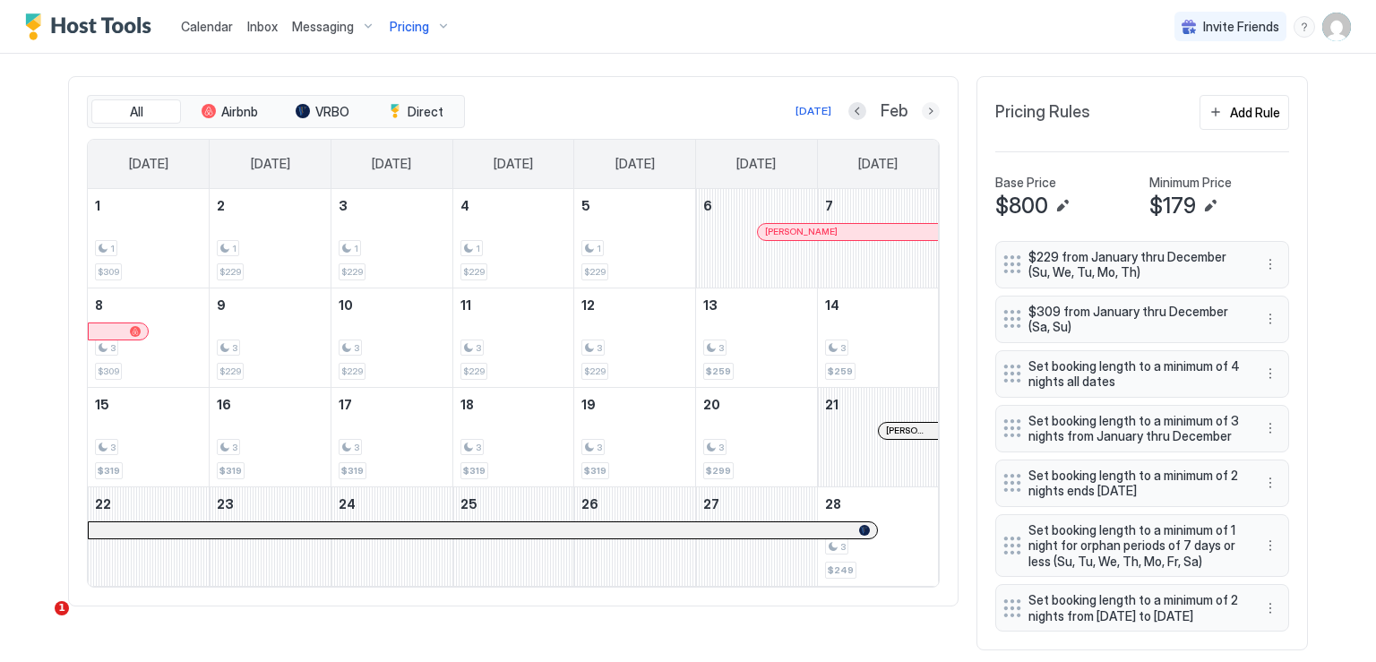
click at [923, 113] on button "Next month" at bounding box center [930, 111] width 18 height 18
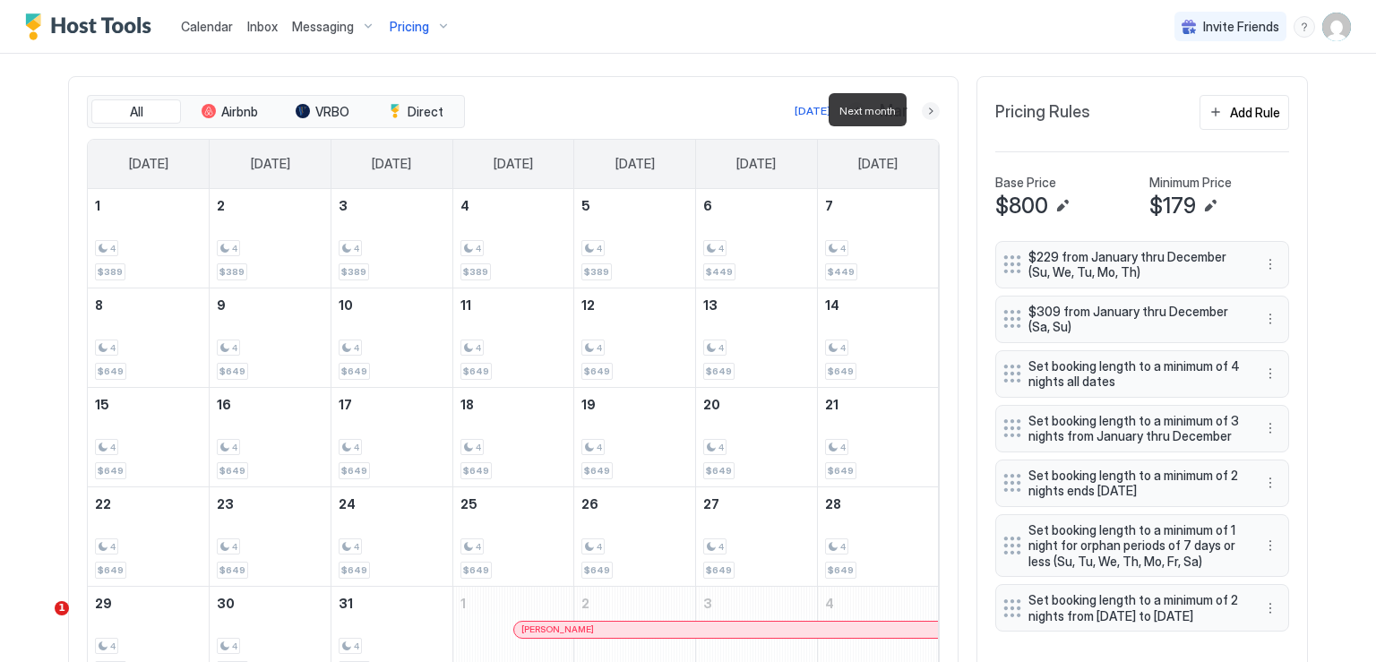
click at [921, 115] on button "Next month" at bounding box center [930, 111] width 18 height 18
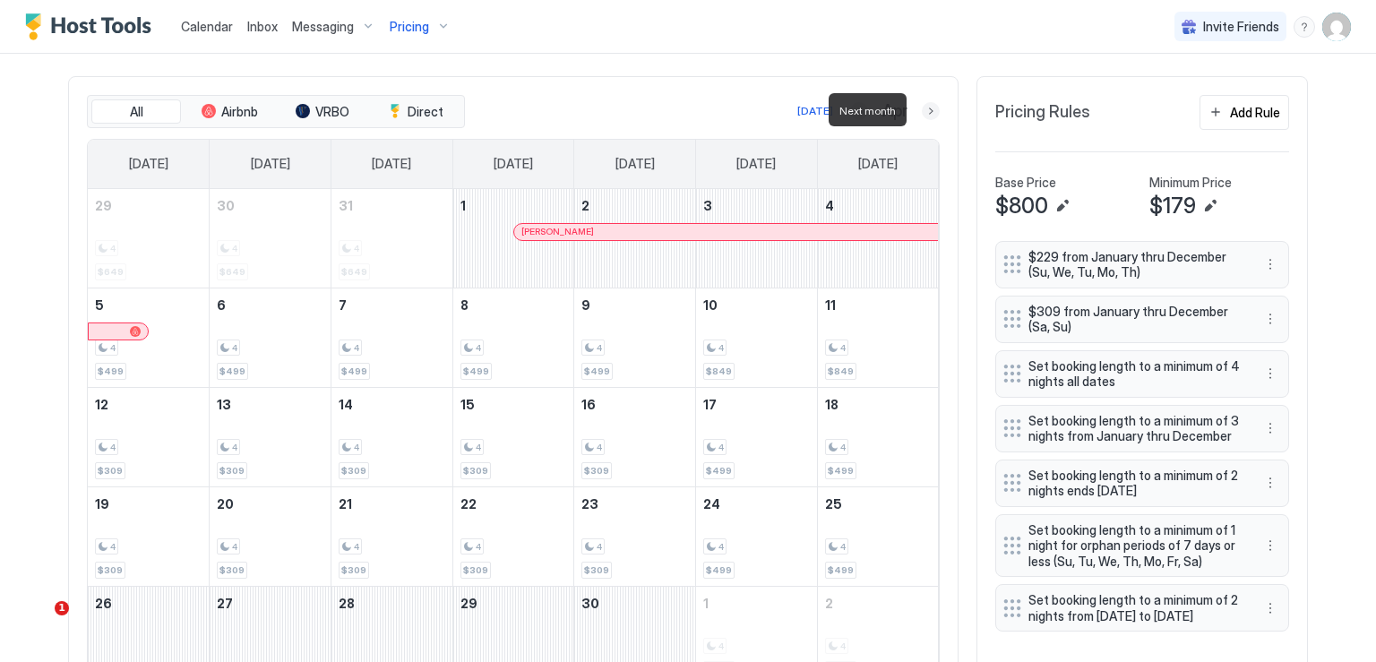
click at [921, 115] on button "Next month" at bounding box center [930, 111] width 18 height 18
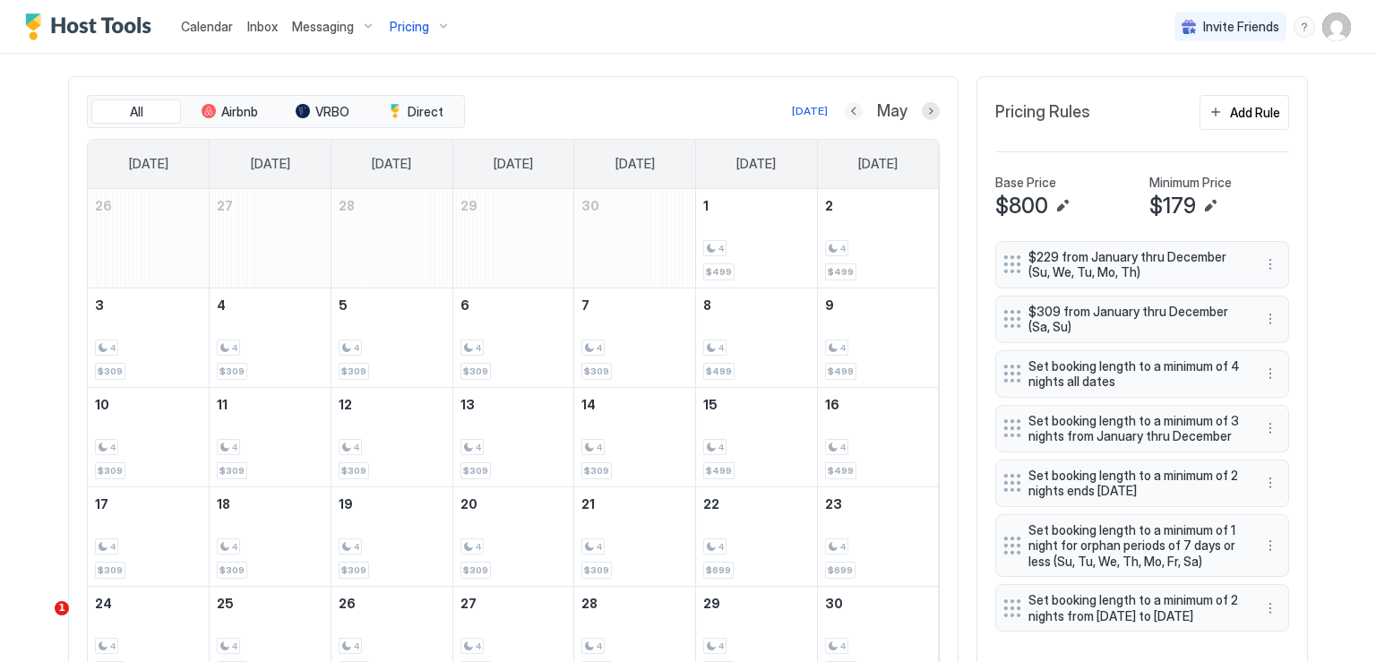
click at [846, 108] on button "Previous month" at bounding box center [853, 111] width 18 height 18
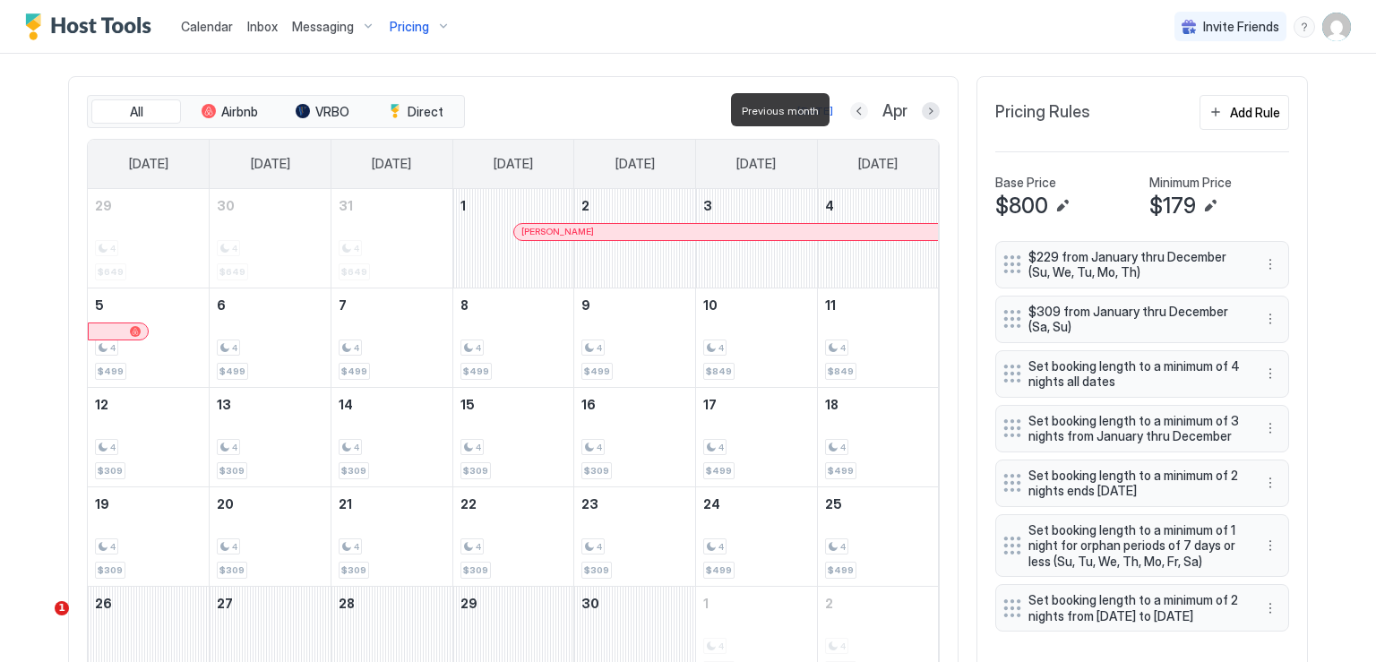
click at [850, 108] on button "Previous month" at bounding box center [859, 111] width 18 height 18
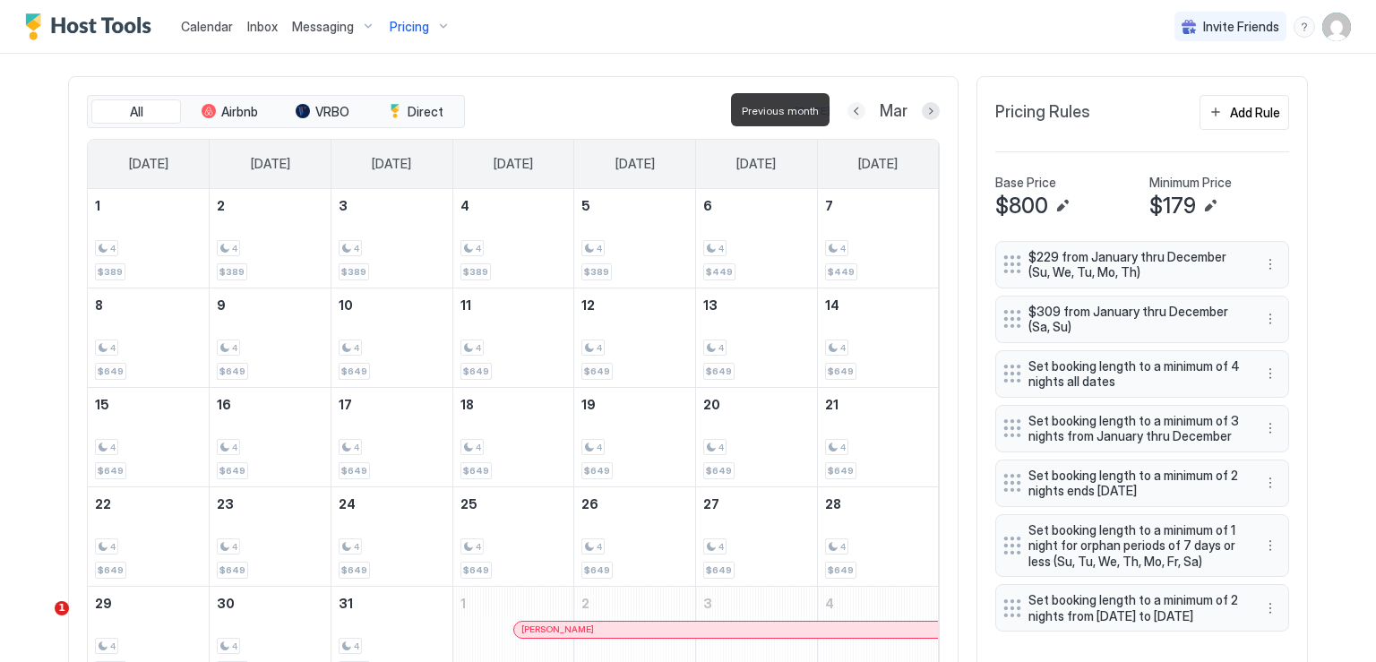
click at [847, 108] on button "Previous month" at bounding box center [856, 111] width 18 height 18
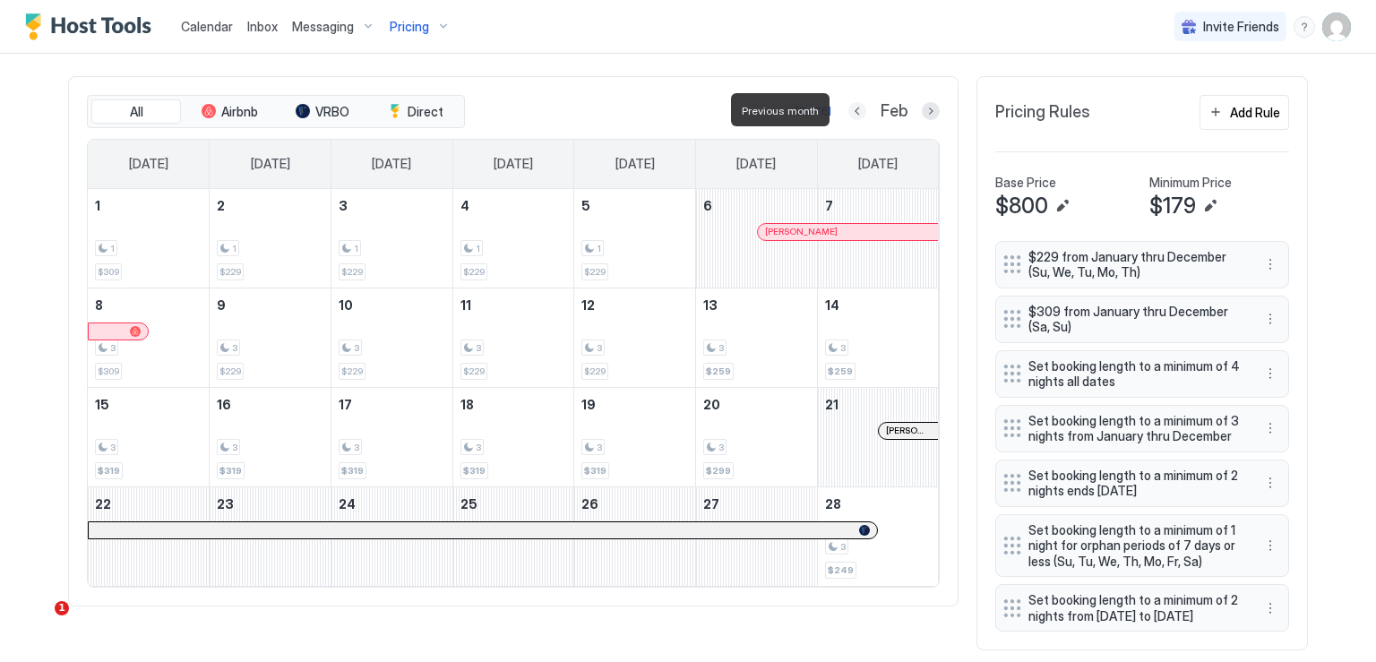
click at [848, 108] on button "Previous month" at bounding box center [857, 111] width 18 height 18
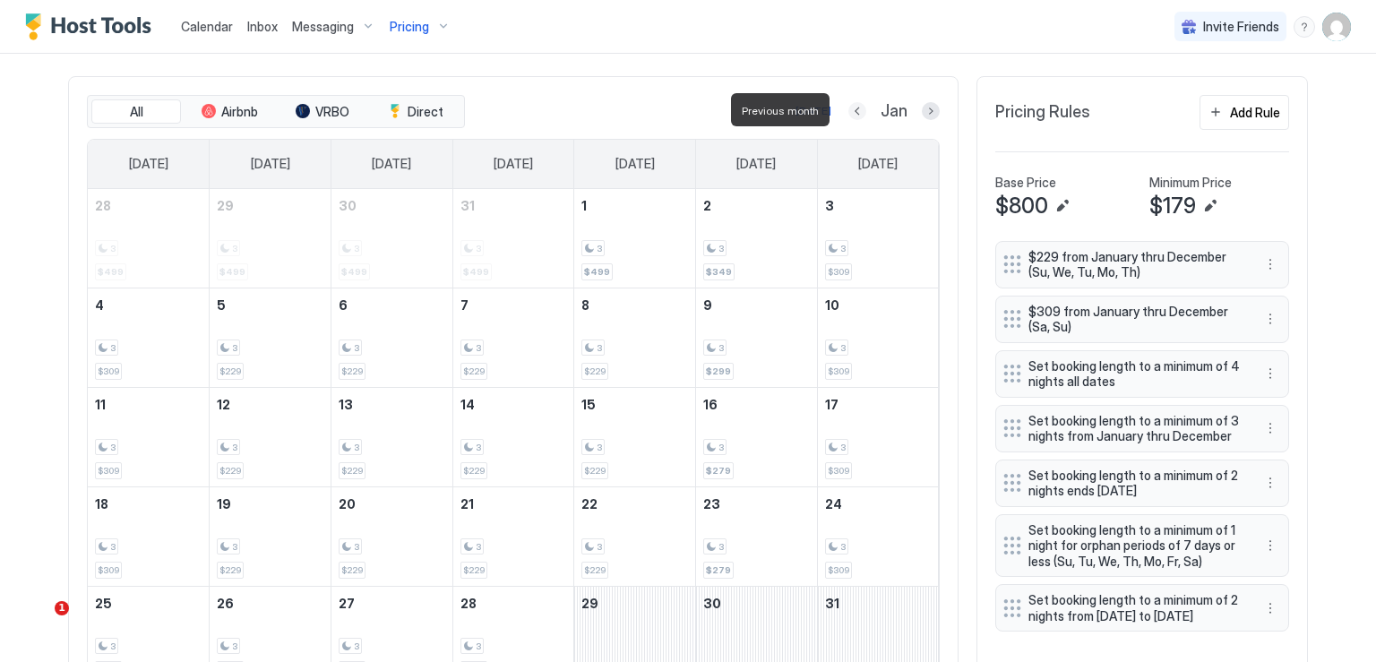
click at [848, 108] on button "Previous month" at bounding box center [857, 111] width 18 height 18
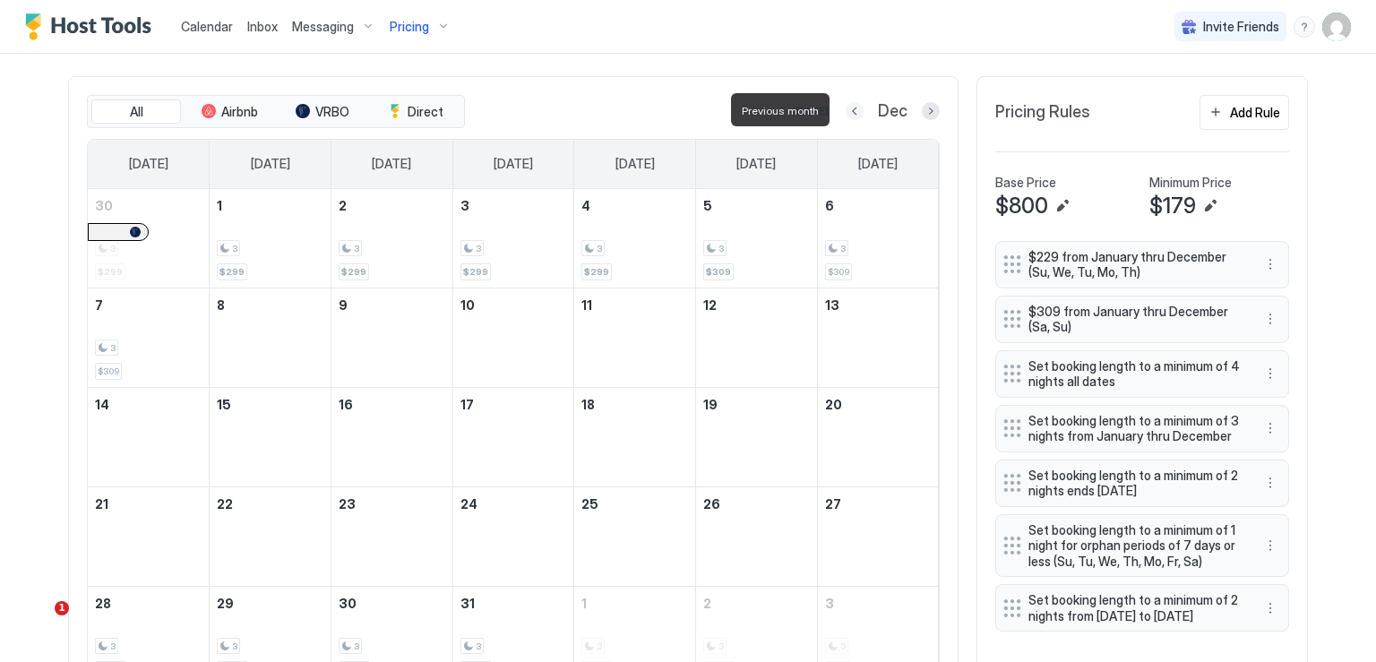
click at [846, 108] on button "Previous month" at bounding box center [854, 111] width 18 height 18
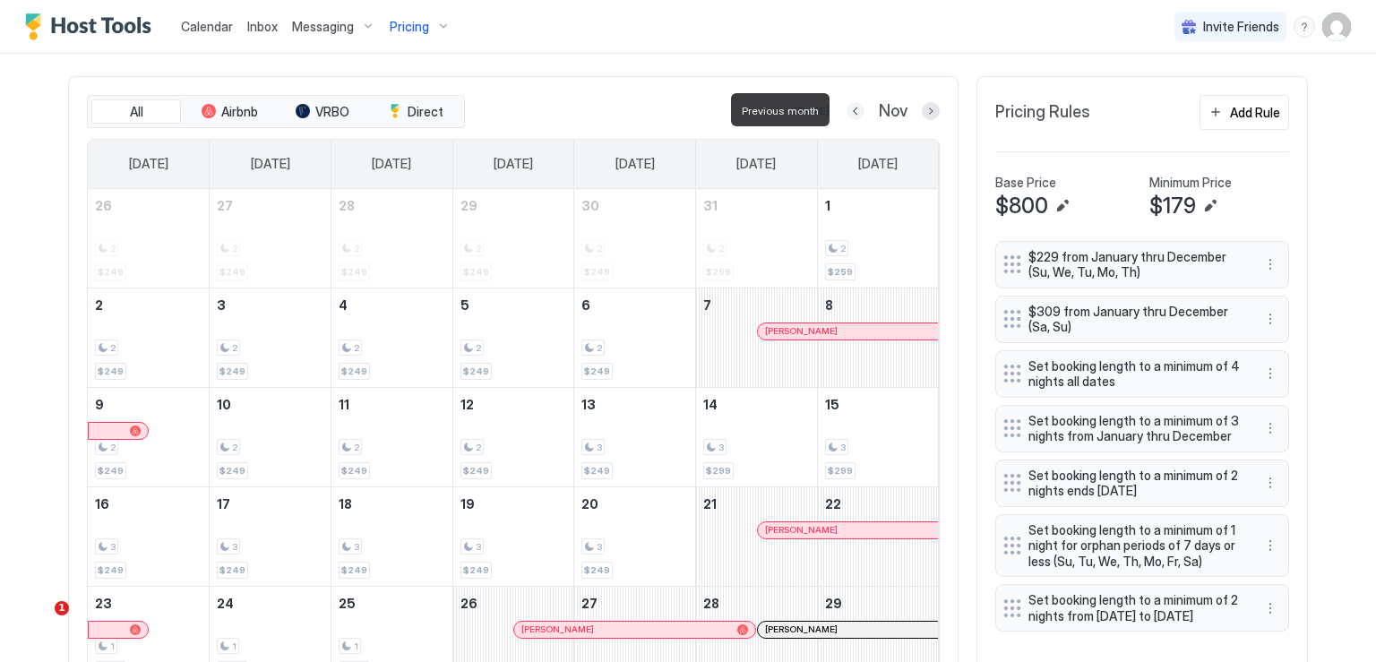
click at [846, 108] on button "Previous month" at bounding box center [855, 111] width 18 height 18
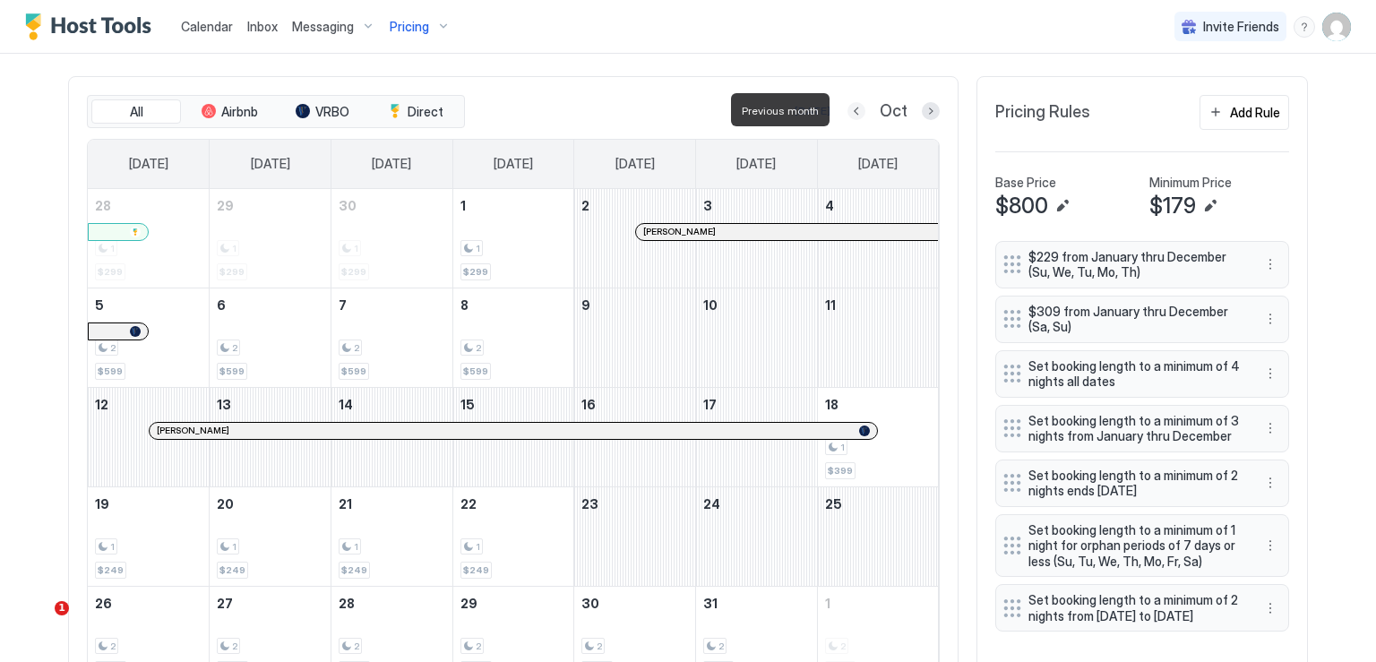
click at [847, 108] on button "Previous month" at bounding box center [856, 111] width 18 height 18
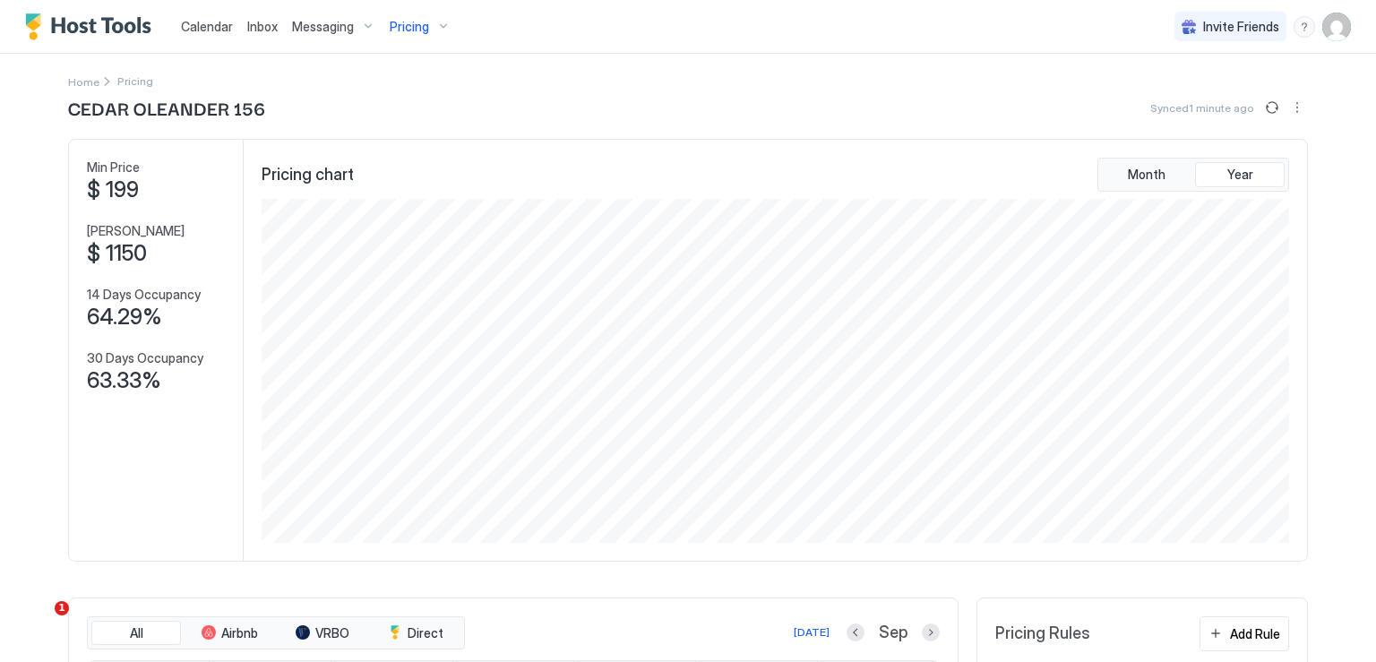
scroll to position [0, 0]
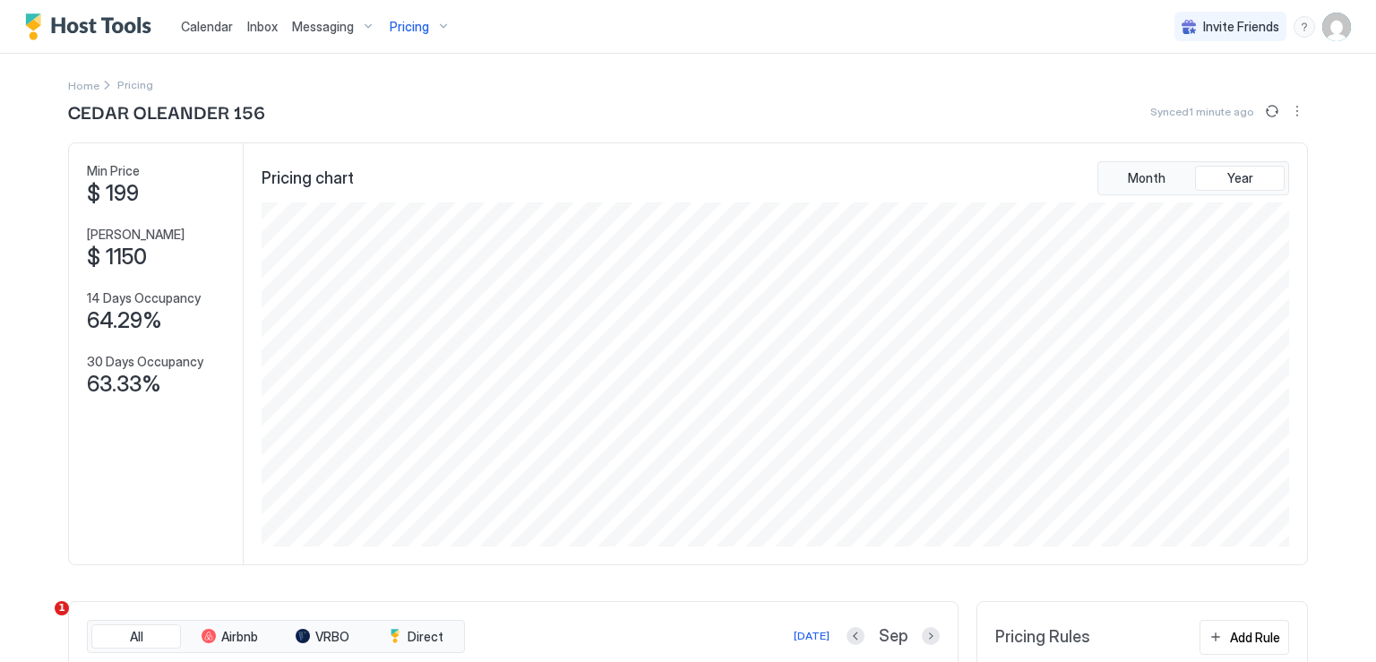
click at [202, 25] on span "Calendar" at bounding box center [207, 26] width 52 height 15
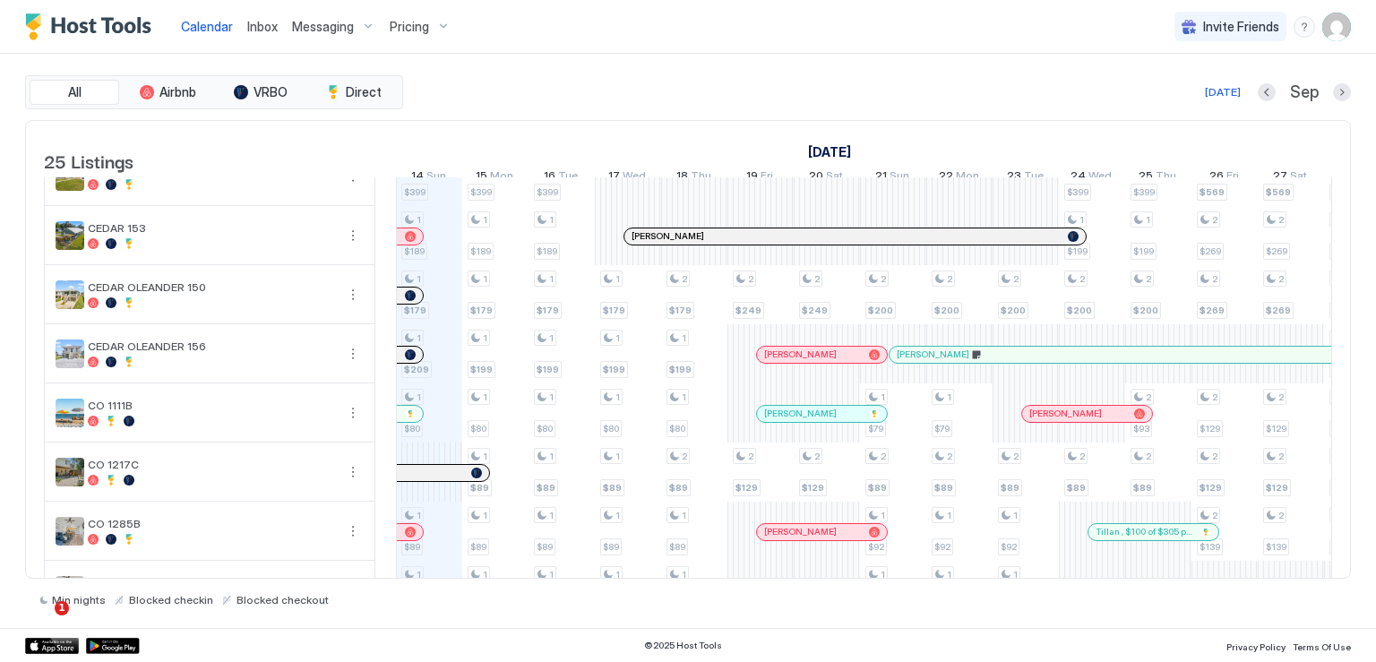
scroll to position [627, 0]
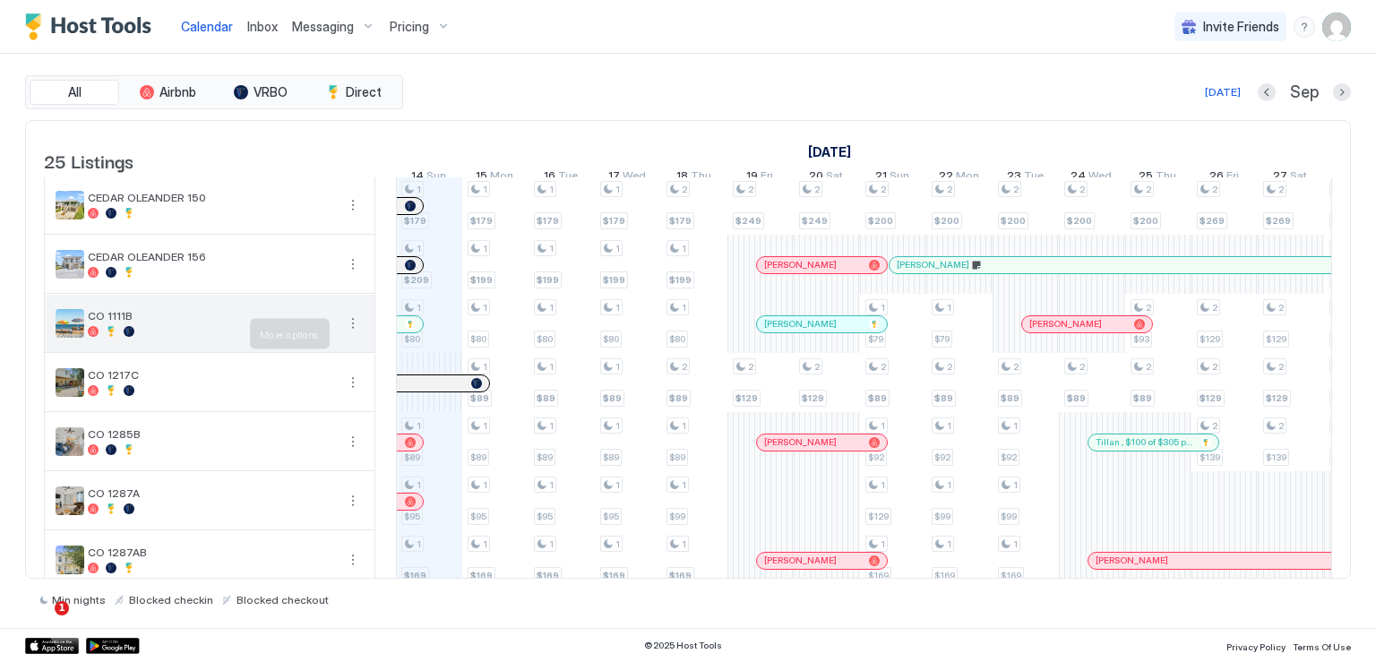
click at [350, 332] on button "More options" at bounding box center [352, 323] width 21 height 21
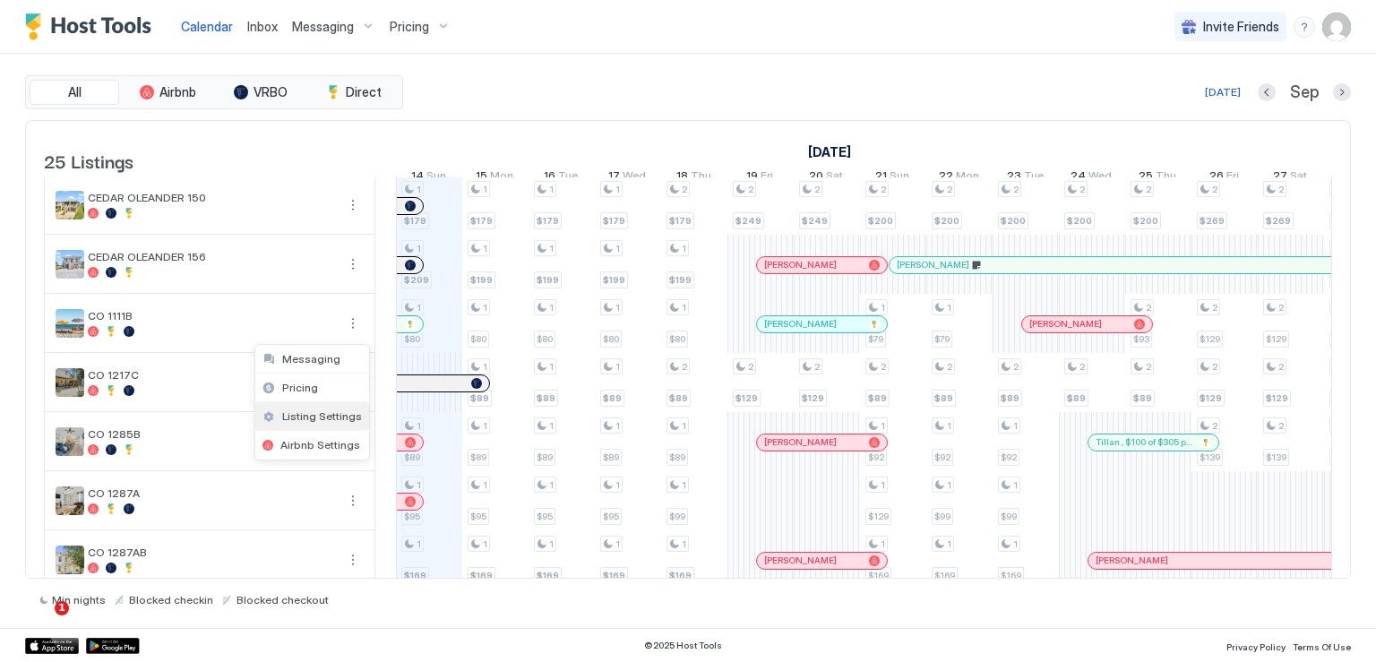
click at [334, 413] on span "Listing Settings" at bounding box center [322, 415] width 80 height 13
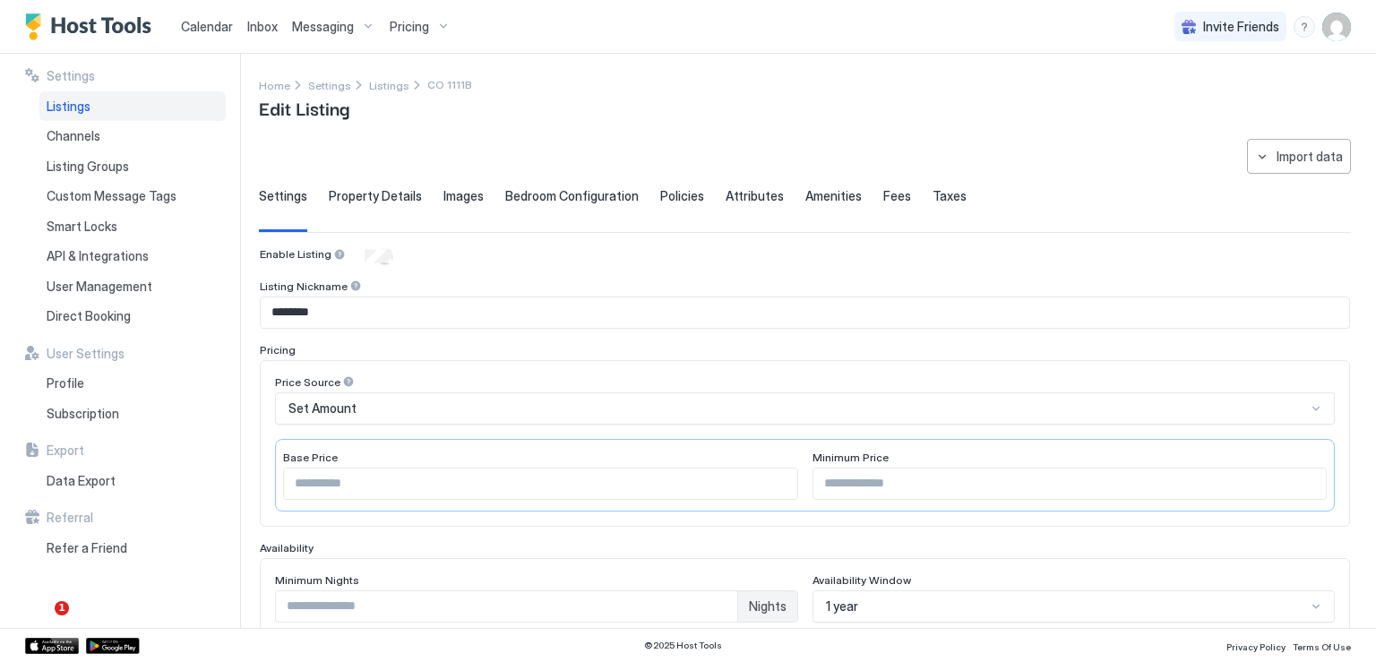
click at [364, 200] on span "Property Details" at bounding box center [375, 196] width 93 height 16
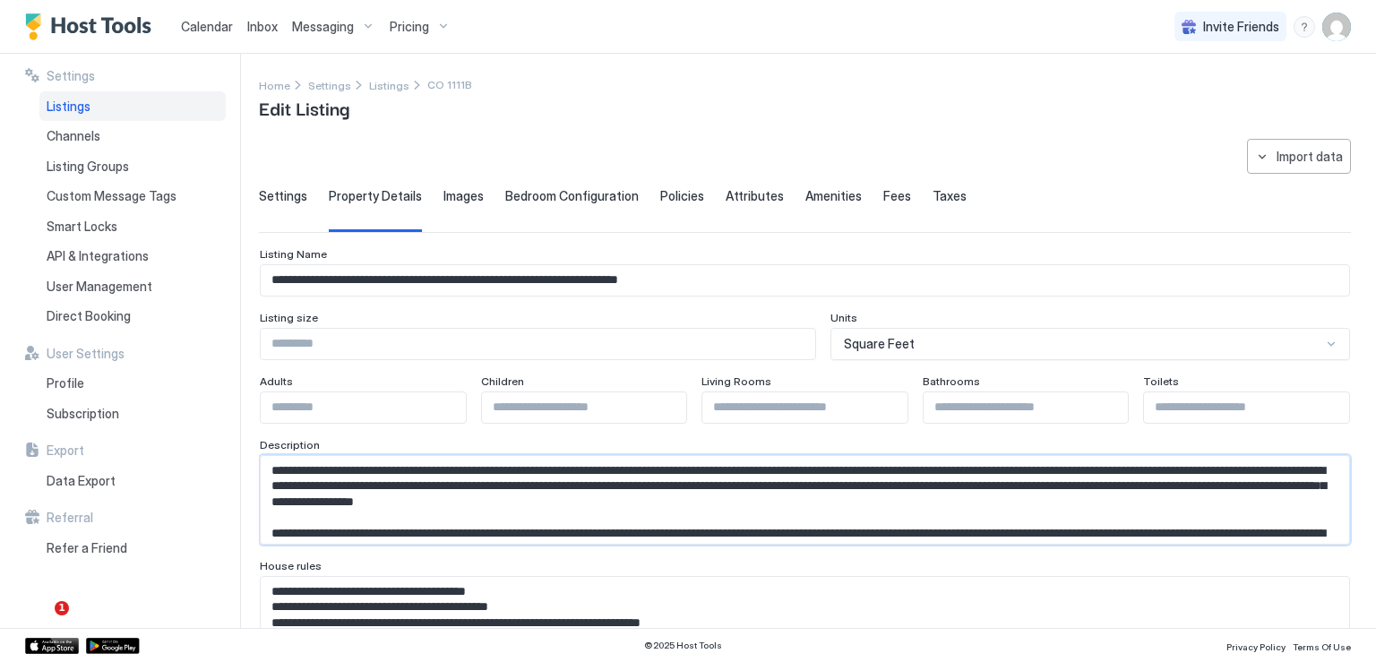
click at [461, 473] on textarea "Input Field" at bounding box center [798, 500] width 1075 height 88
click at [843, 484] on textarea "Input Field" at bounding box center [798, 500] width 1075 height 88
drag, startPoint x: 887, startPoint y: 500, endPoint x: 258, endPoint y: 463, distance: 629.7
click at [258, 465] on div "**********" at bounding box center [688, 341] width 1376 height 574
drag, startPoint x: 276, startPoint y: 279, endPoint x: 768, endPoint y: 295, distance: 492.8
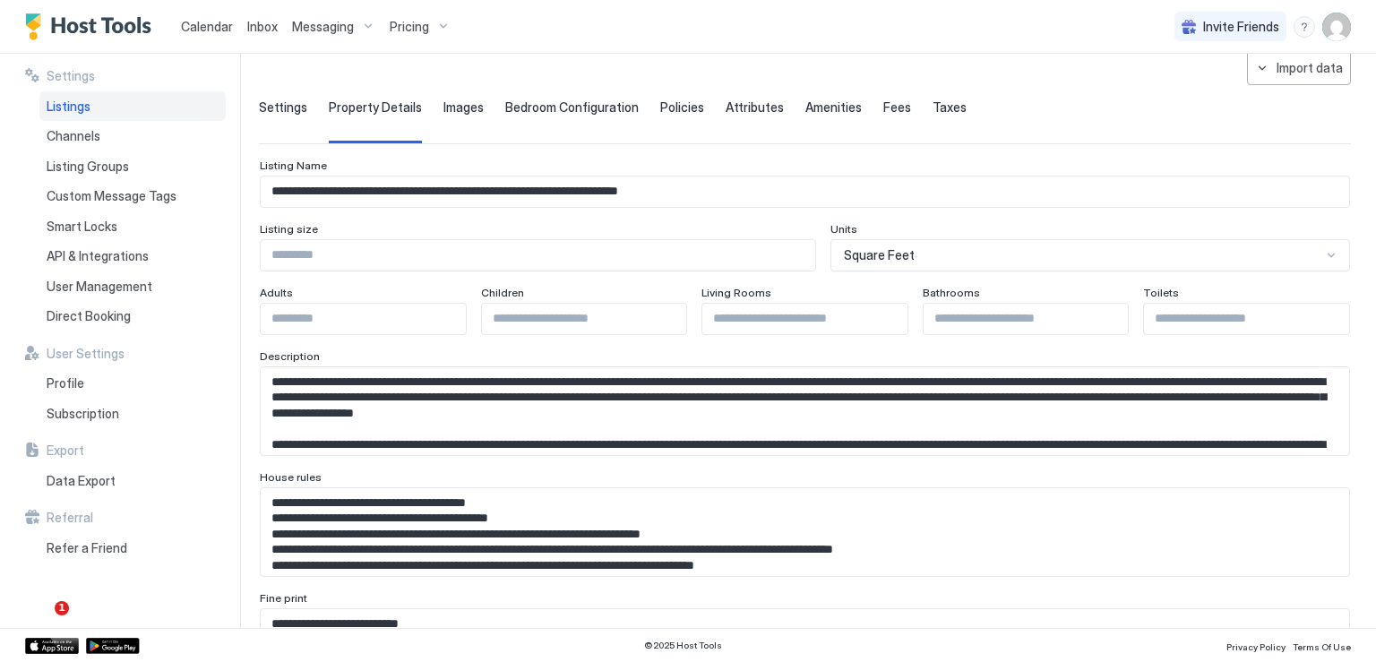
scroll to position [90, 0]
click at [298, 406] on textarea "Input Field" at bounding box center [798, 410] width 1075 height 88
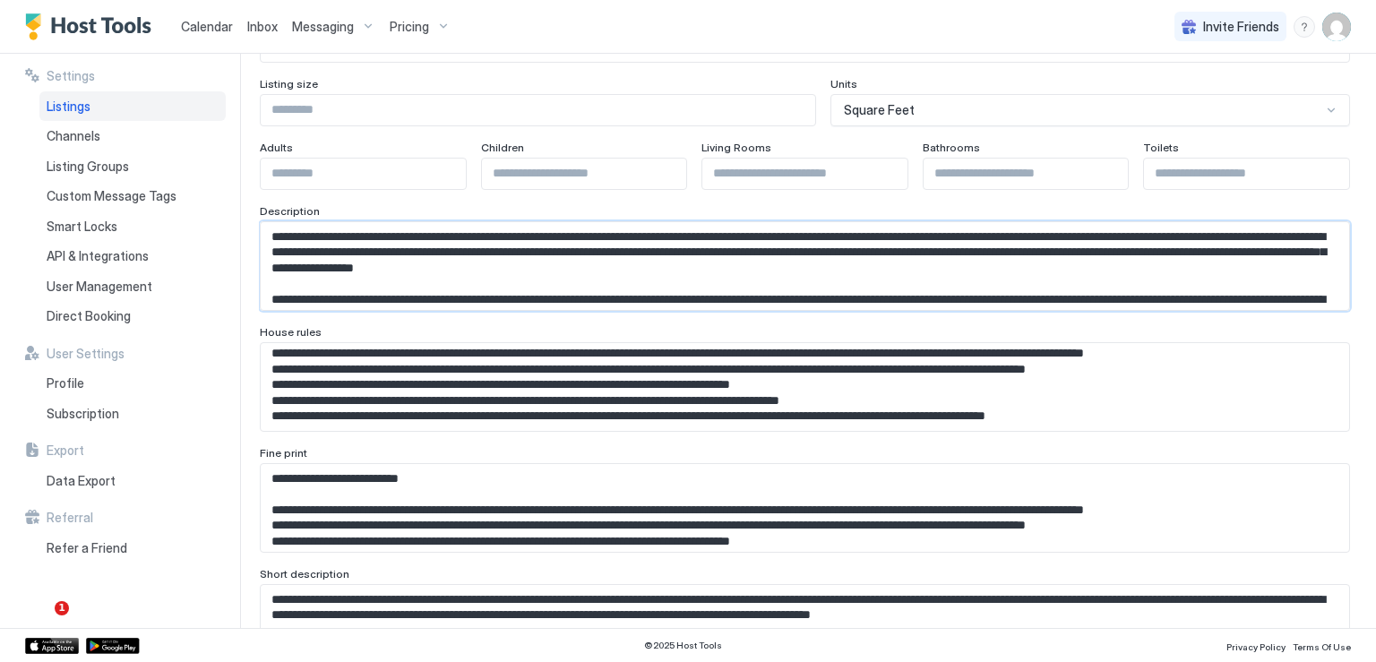
scroll to position [141, 0]
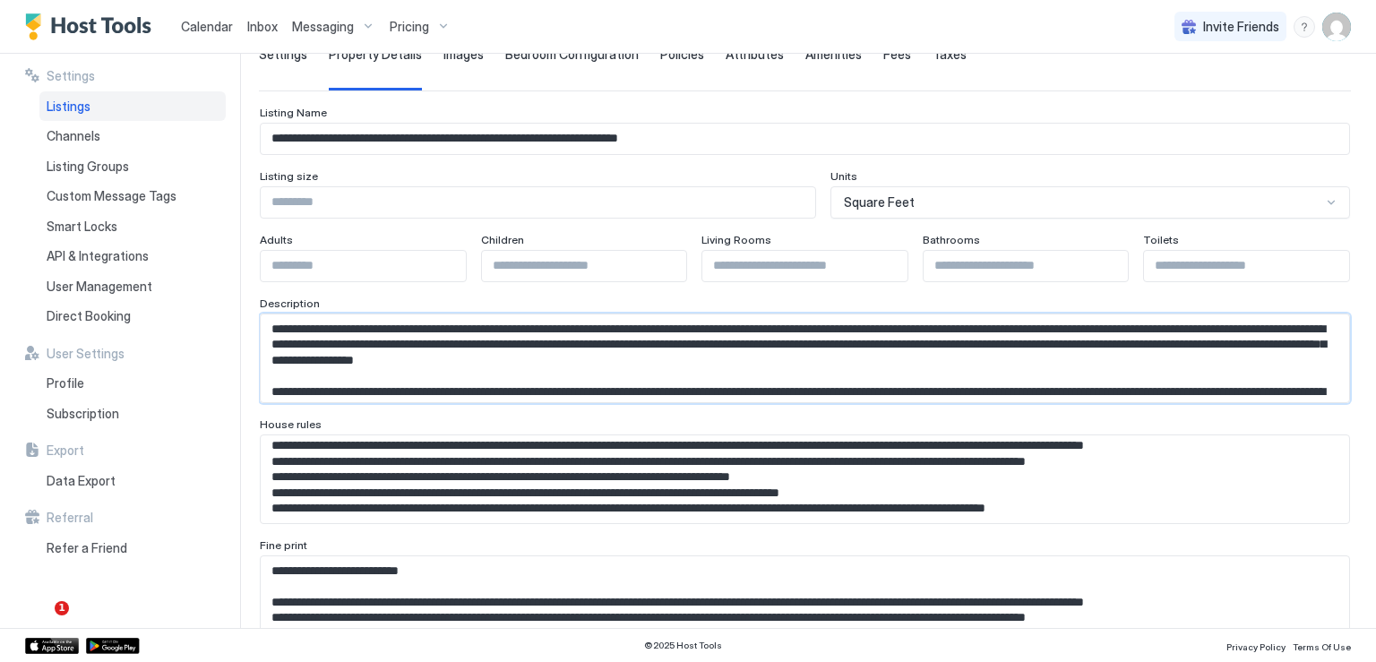
click at [516, 359] on textarea "Input Field" at bounding box center [798, 358] width 1075 height 88
drag, startPoint x: 320, startPoint y: 341, endPoint x: 912, endPoint y: 364, distance: 592.4
click at [912, 364] on textarea "Input Field" at bounding box center [798, 358] width 1075 height 88
click at [498, 365] on textarea "Input Field" at bounding box center [798, 358] width 1075 height 88
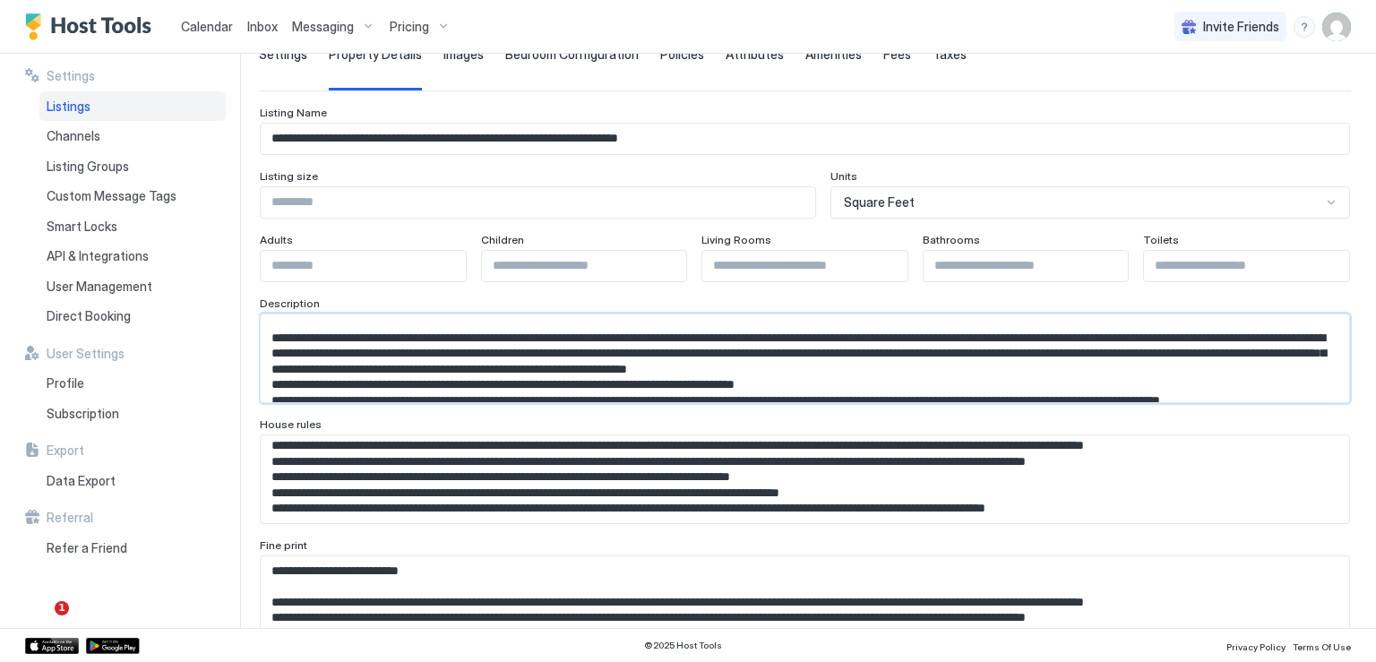
scroll to position [38, 0]
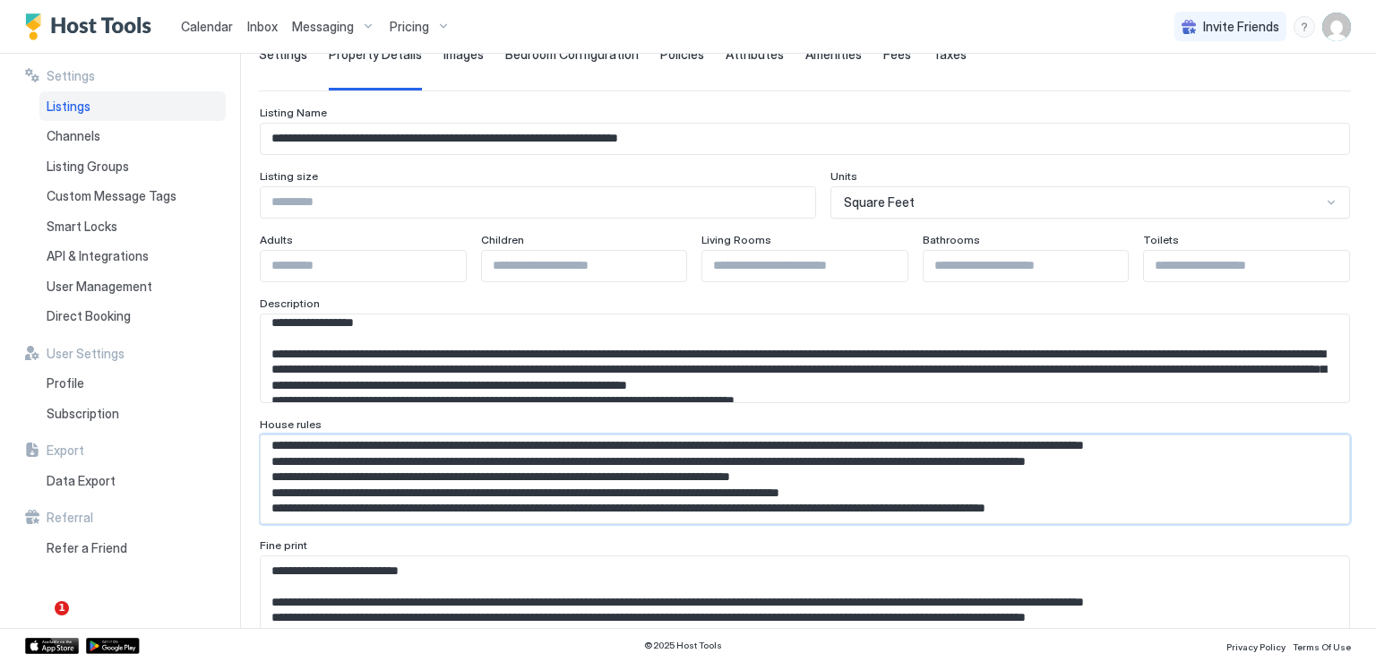
click at [605, 470] on textarea "Input Field" at bounding box center [798, 479] width 1075 height 88
